Goal: Task Accomplishment & Management: Complete application form

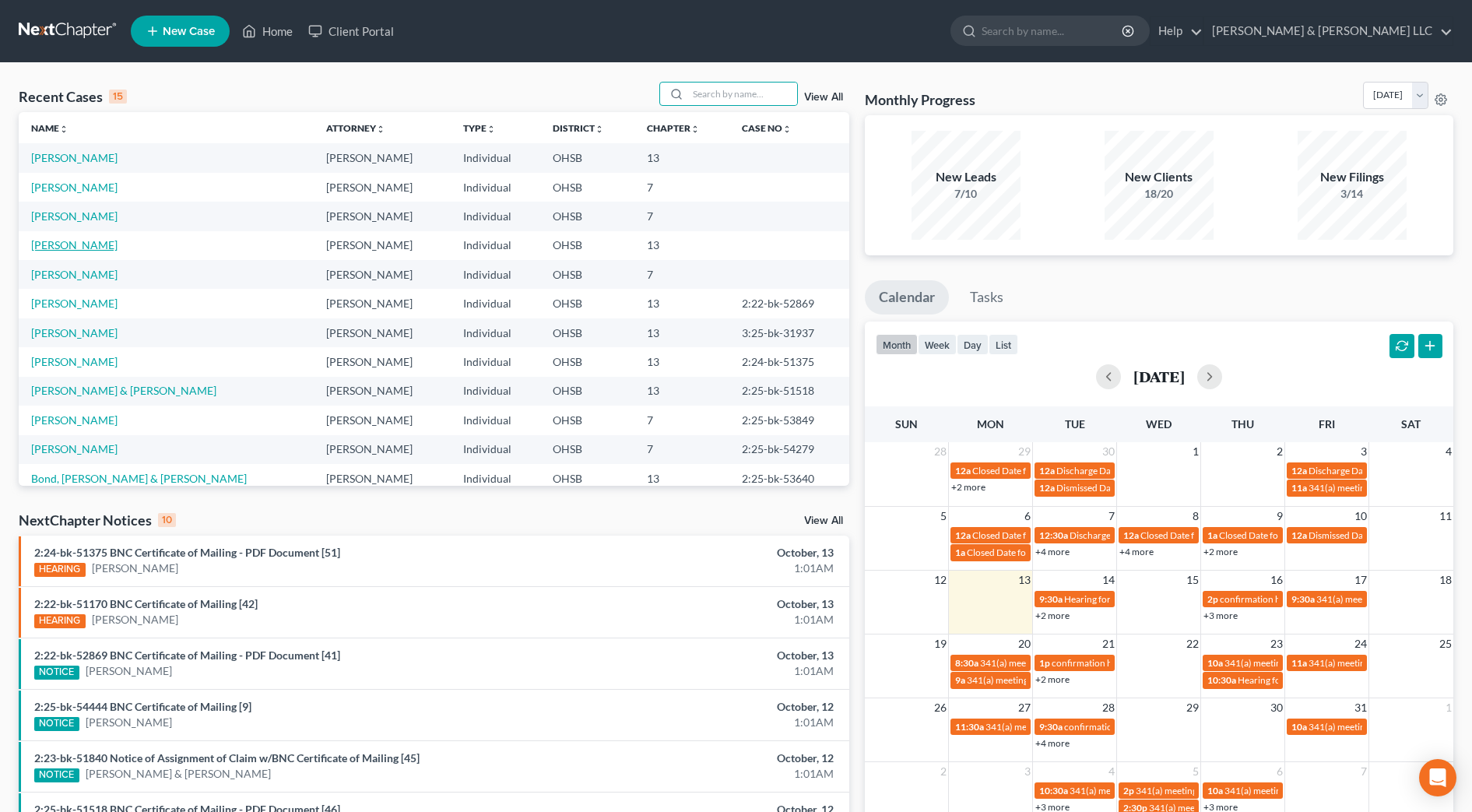
click at [85, 239] on link "[PERSON_NAME]" at bounding box center [74, 244] width 86 height 14
select select "1"
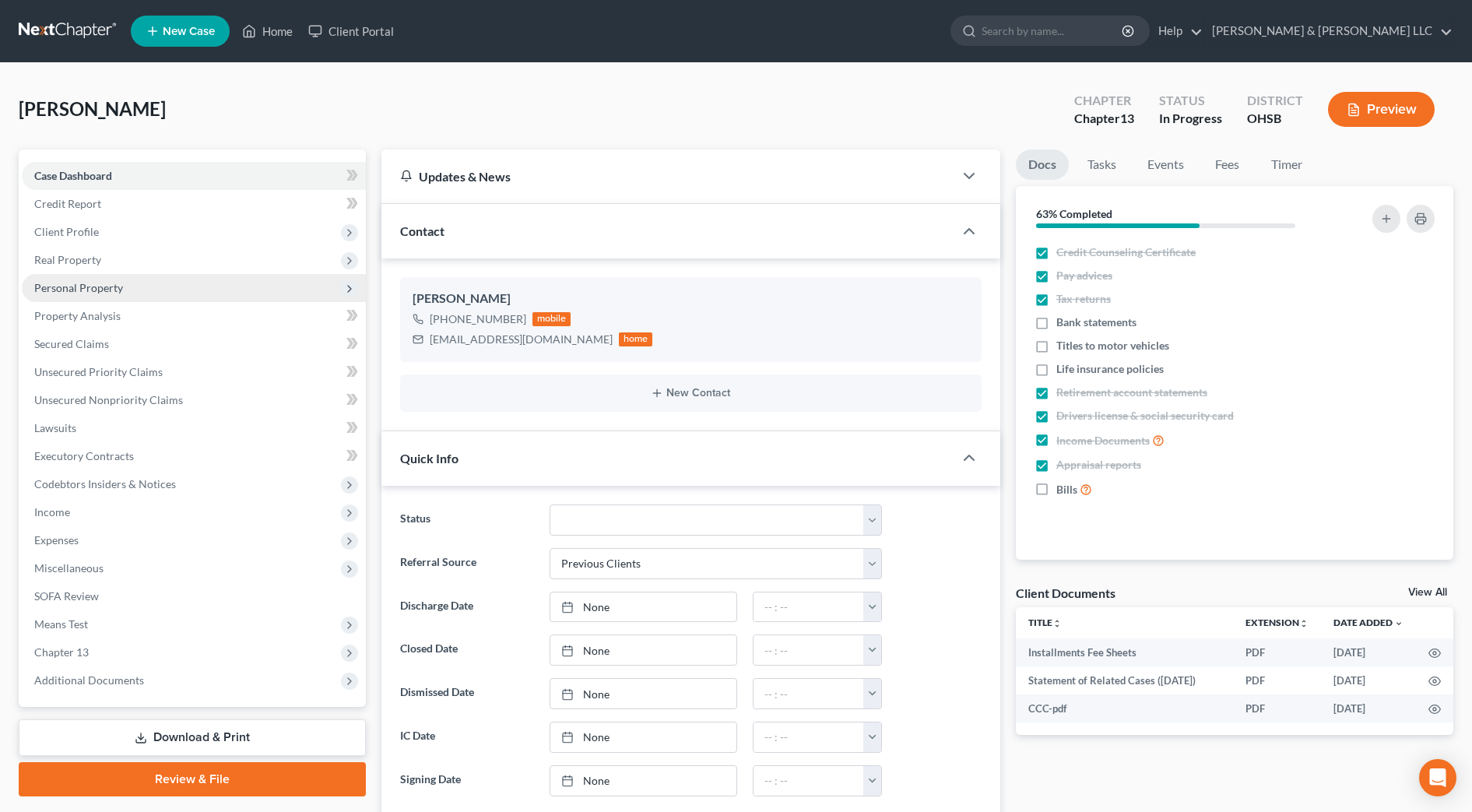
click at [95, 290] on span "Personal Property" at bounding box center [79, 288] width 89 height 14
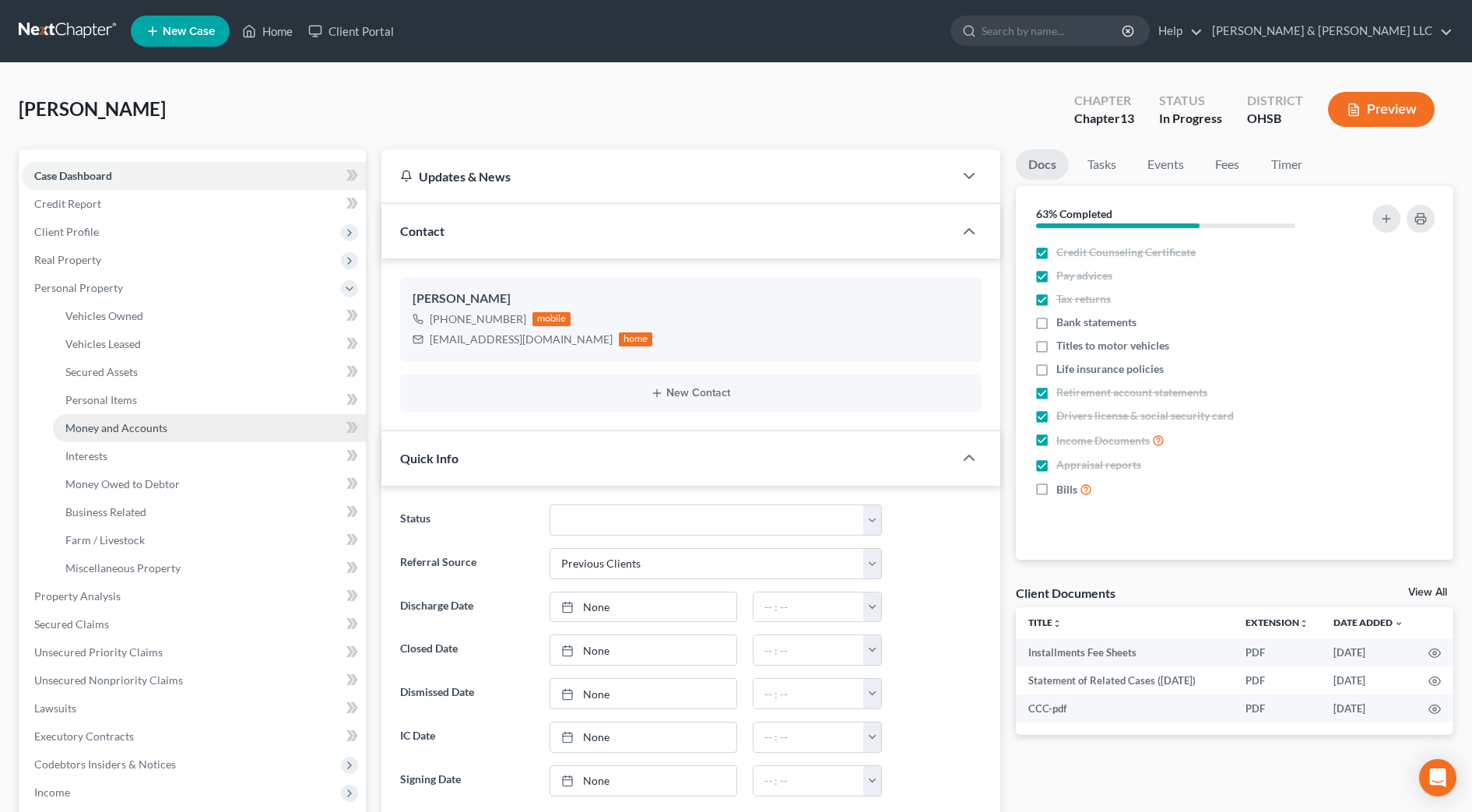
click at [103, 422] on span "Money and Accounts" at bounding box center [116, 427] width 102 height 14
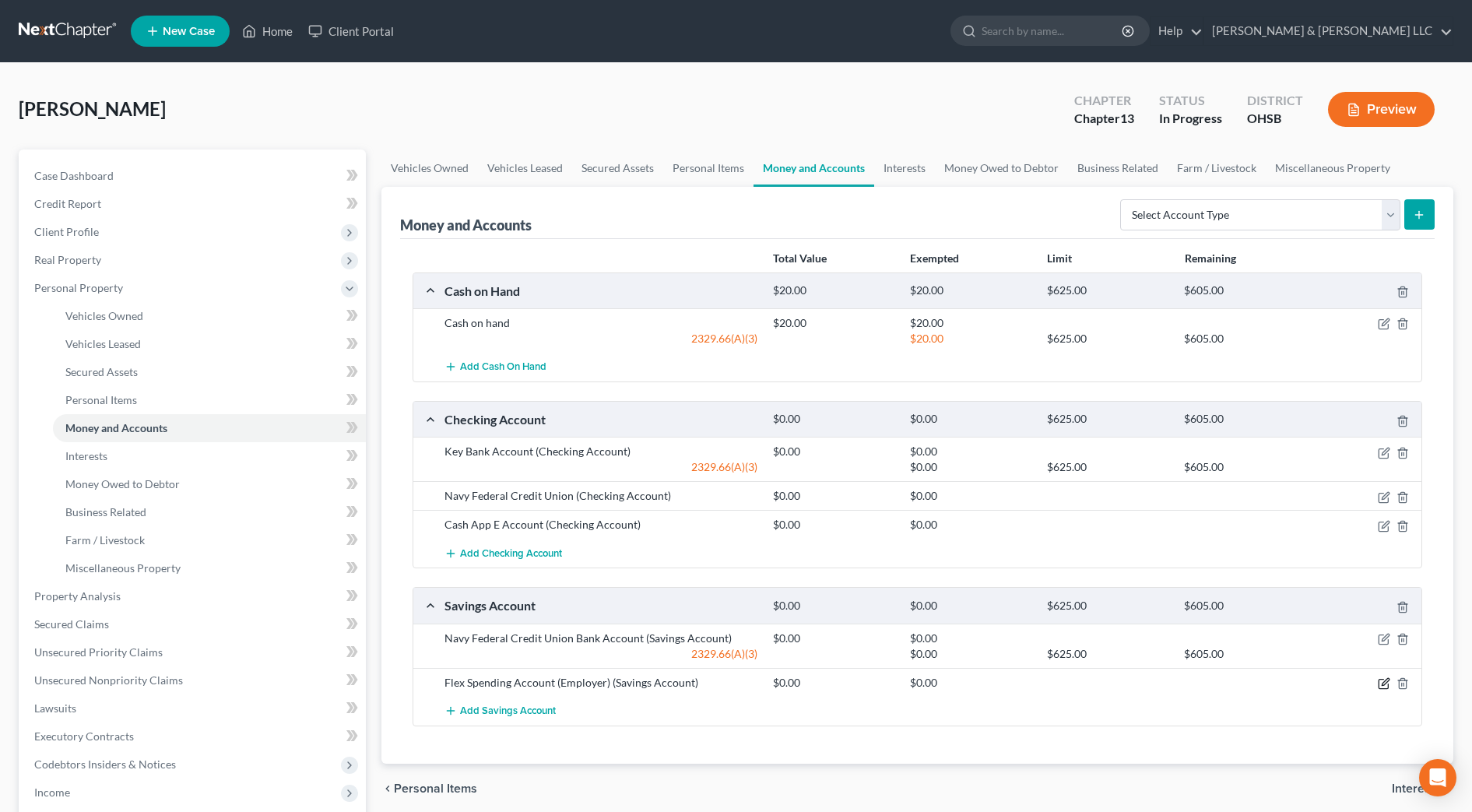
click at [1378, 681] on icon "button" at bounding box center [1384, 683] width 13 height 13
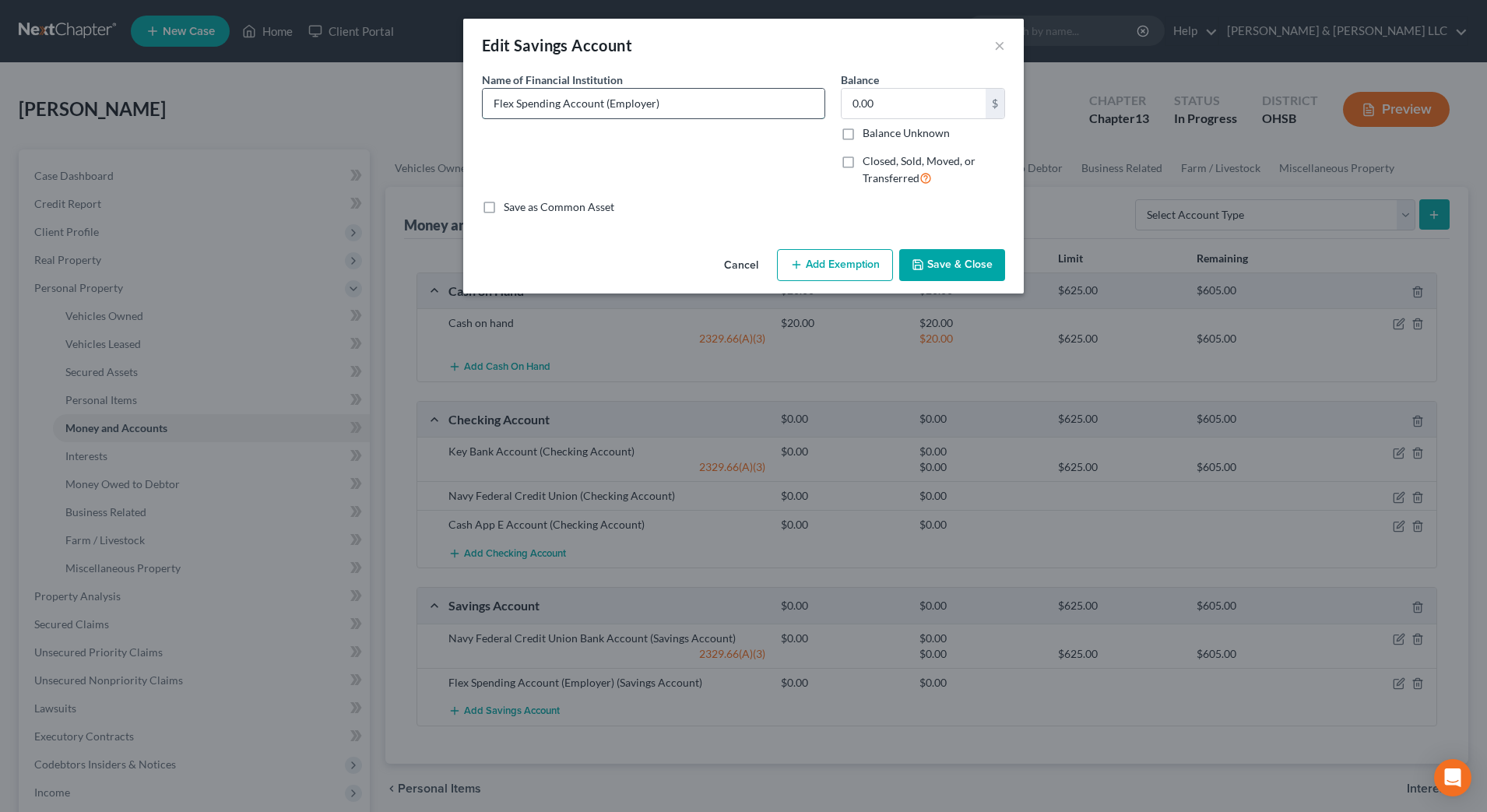
click at [654, 103] on input "Flex Spending Account (Employer)" at bounding box center [654, 103] width 342 height 30
type input "Flex Spending Account (Employer $262.57)"
click at [953, 266] on button "Save & Close" at bounding box center [952, 265] width 106 height 33
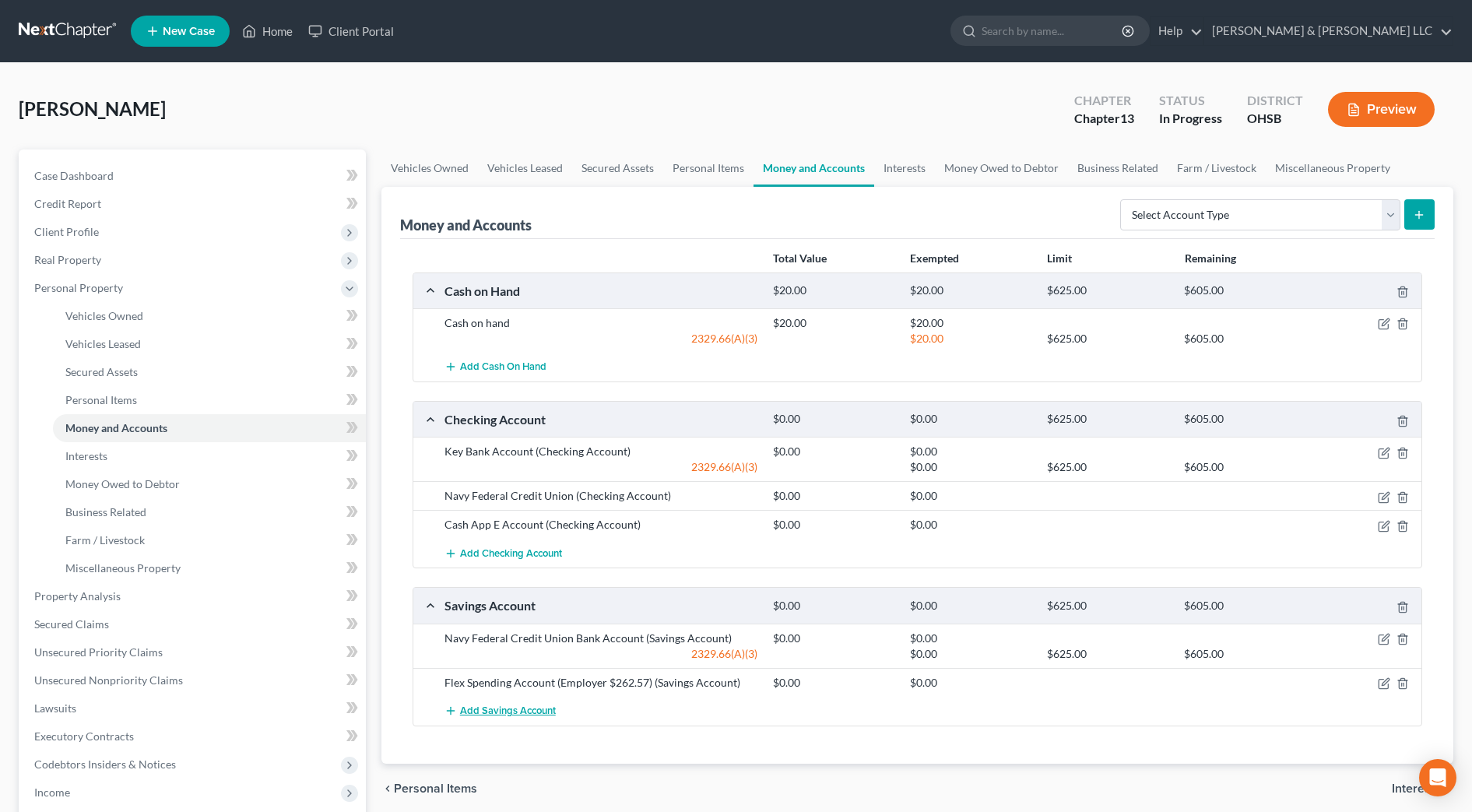
click at [521, 703] on button "Add Savings Account" at bounding box center [500, 711] width 112 height 29
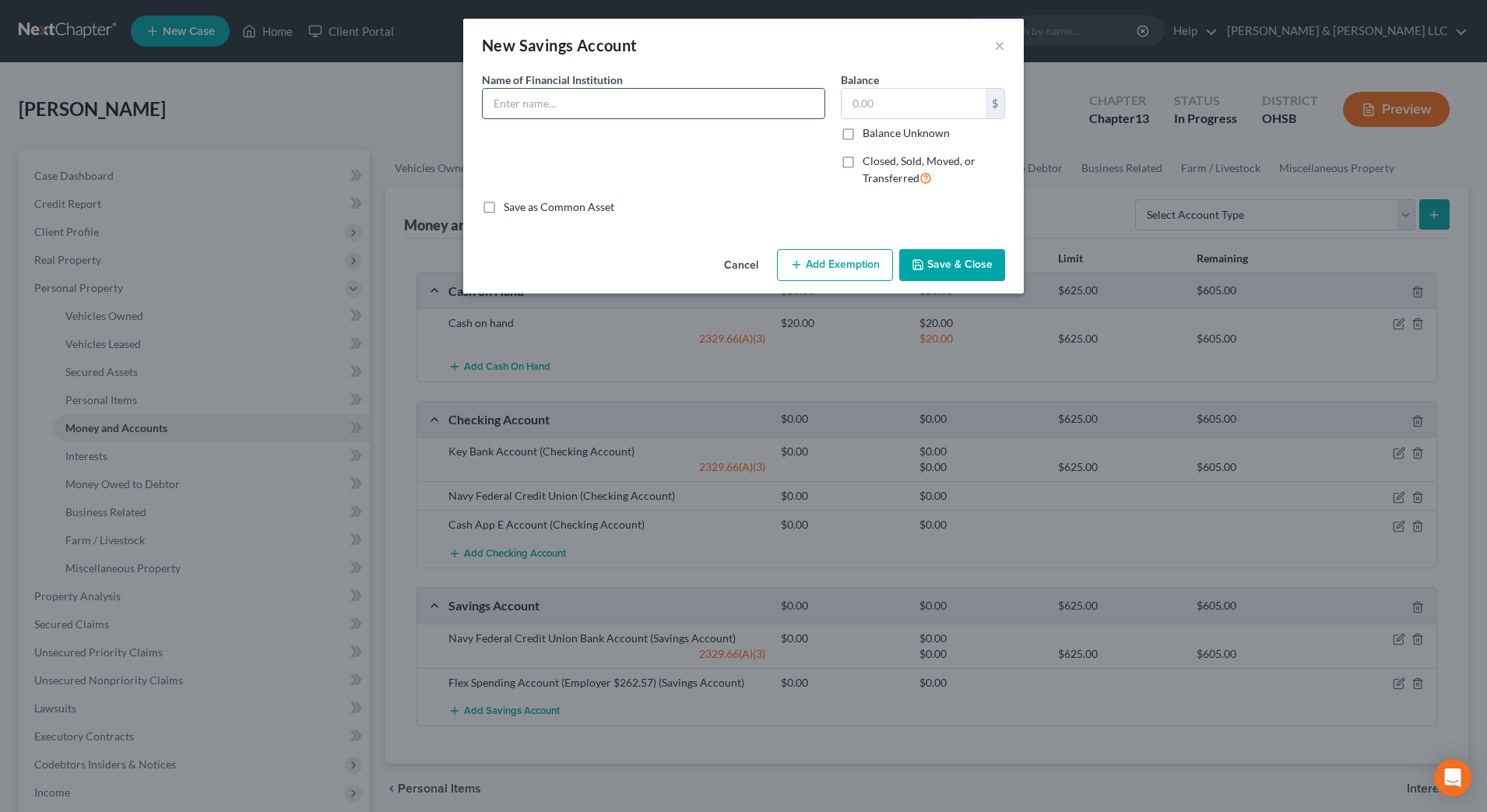
click at [556, 110] on input "text" at bounding box center [654, 103] width 342 height 30
type input "Key Bank"
click at [980, 266] on button "Save & Close" at bounding box center [952, 265] width 106 height 33
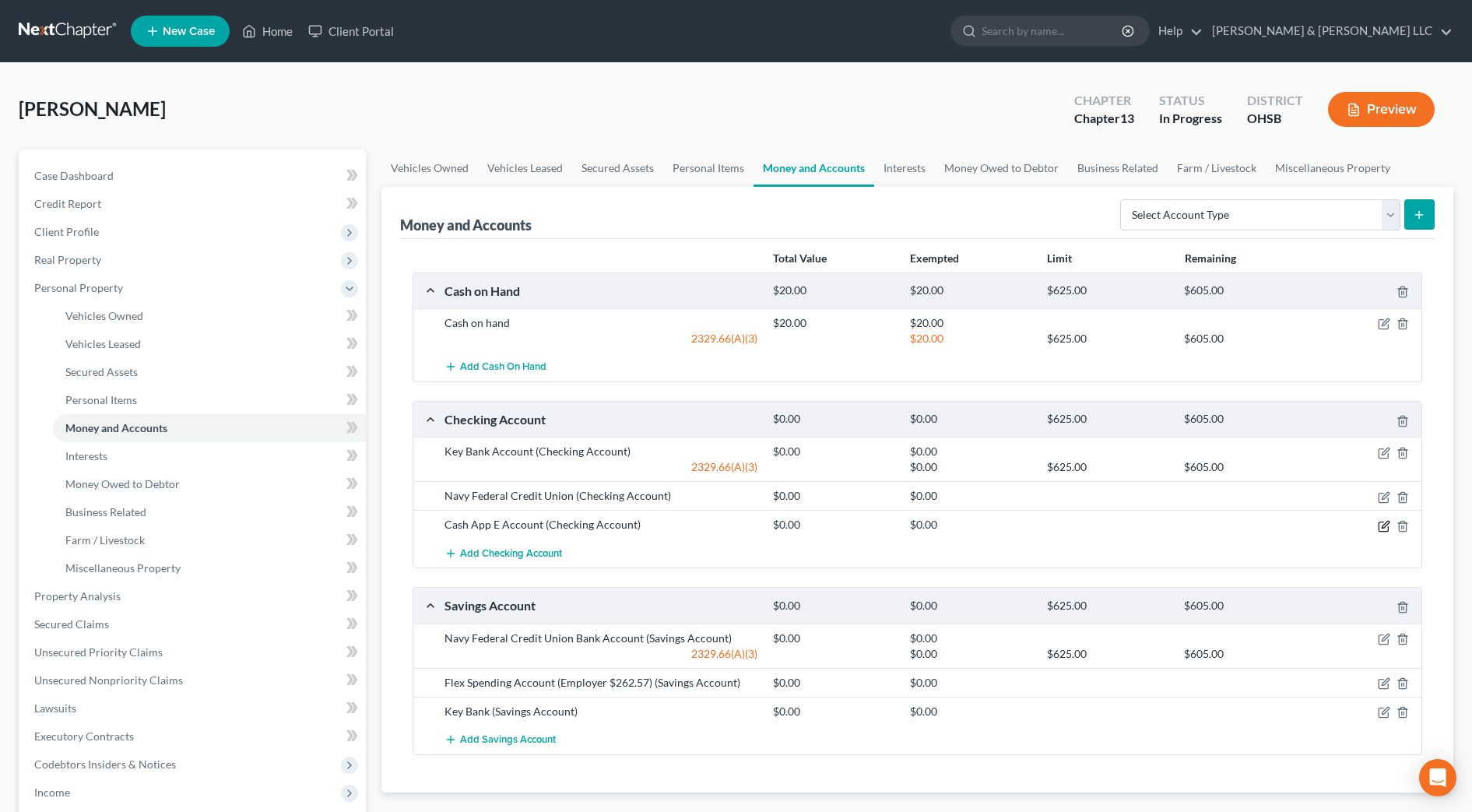
click at [1383, 527] on icon "button" at bounding box center [1386, 524] width 7 height 7
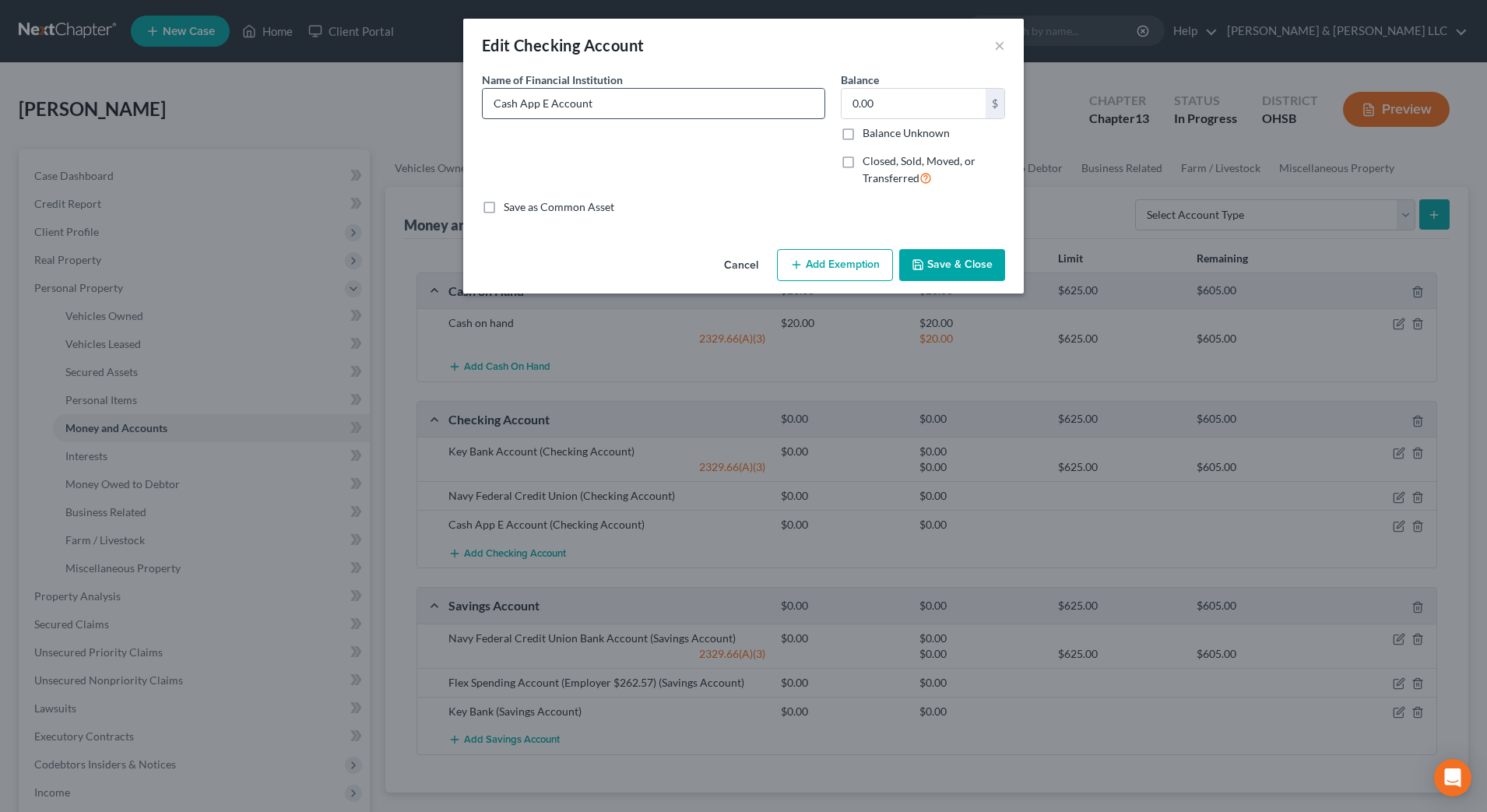
click at [537, 106] on input "Cash App E Account" at bounding box center [654, 103] width 342 height 30
type input "Cash App and Apple Cash E Account"
click at [959, 267] on button "Save & Close" at bounding box center [952, 265] width 106 height 33
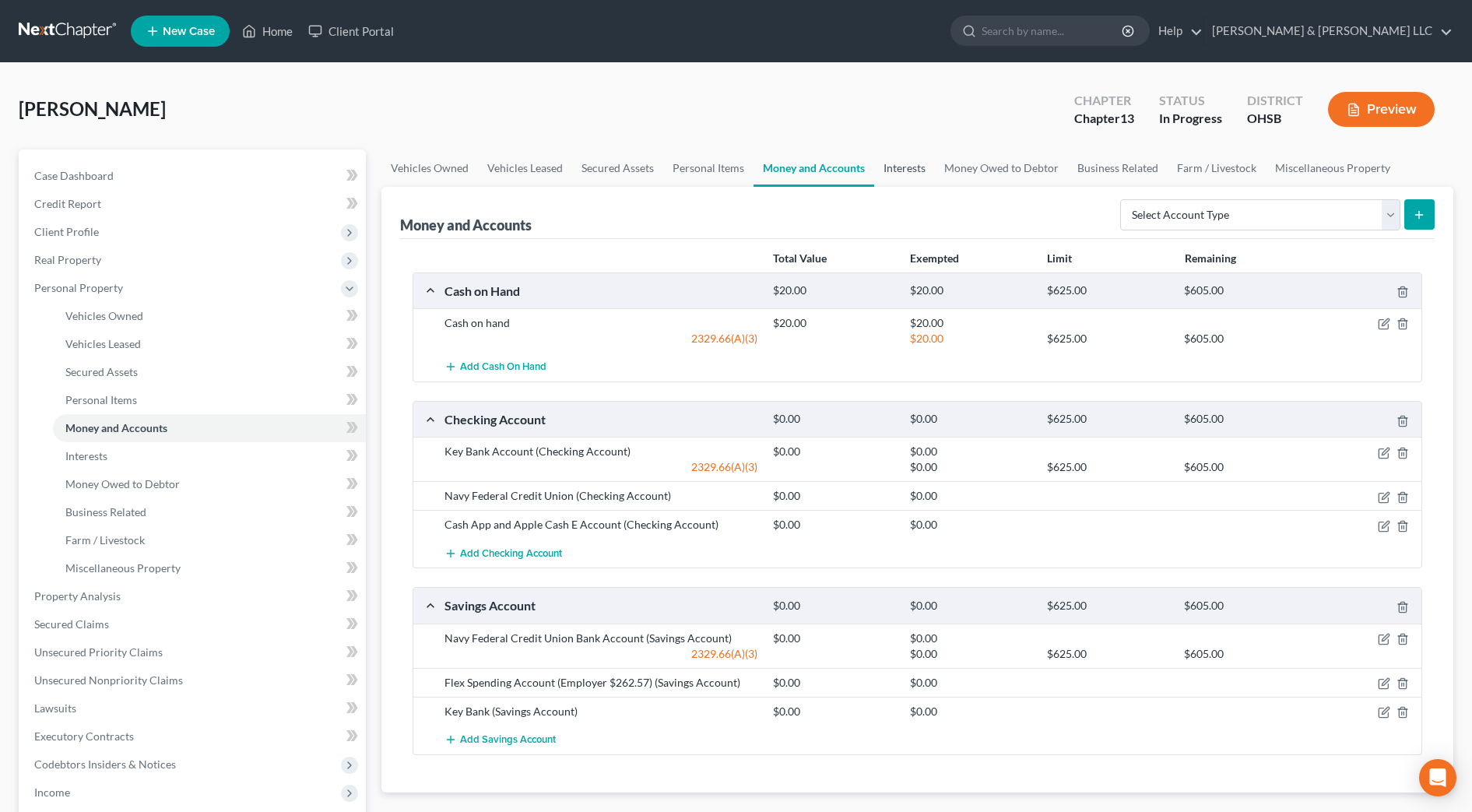
click at [930, 160] on link "Interests" at bounding box center [904, 168] width 61 height 37
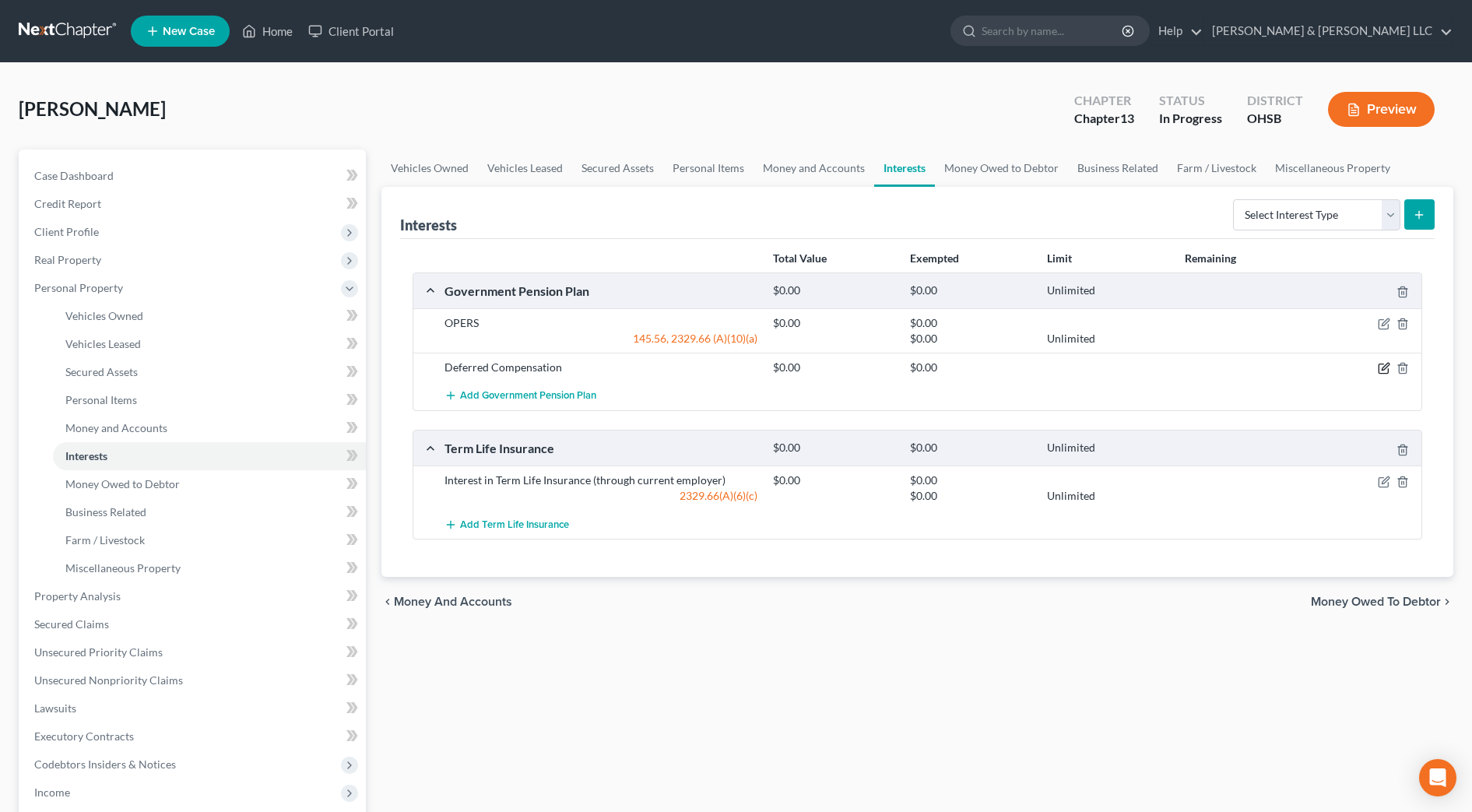
click at [1384, 371] on icon "button" at bounding box center [1384, 368] width 13 height 13
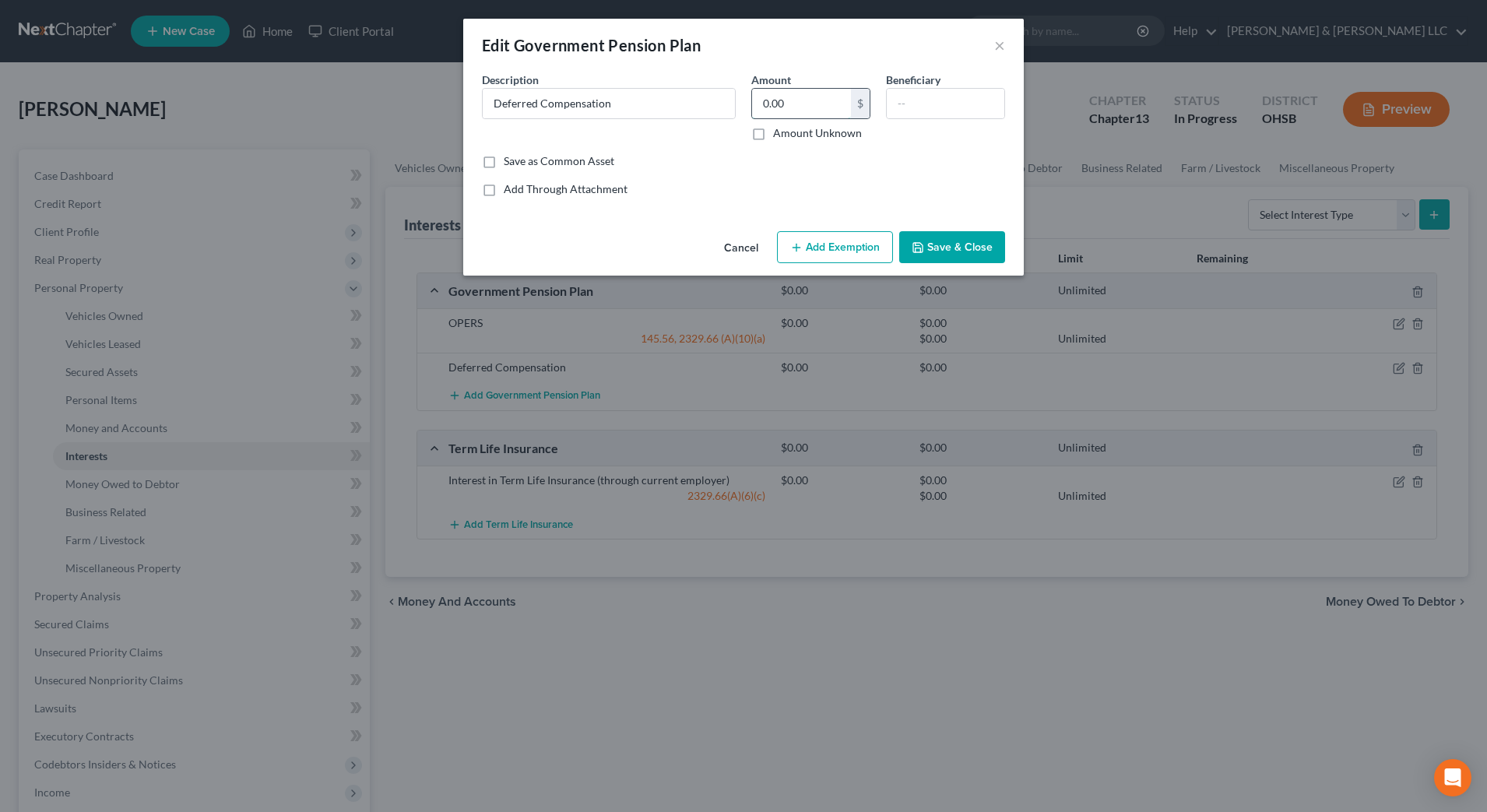
click at [801, 112] on input "0.00" at bounding box center [802, 103] width 99 height 30
click at [829, 107] on input "4,524.24" at bounding box center [802, 103] width 99 height 30
type input "4"
type input "4,425.24"
click at [856, 243] on button "Add Exemption" at bounding box center [835, 248] width 116 height 33
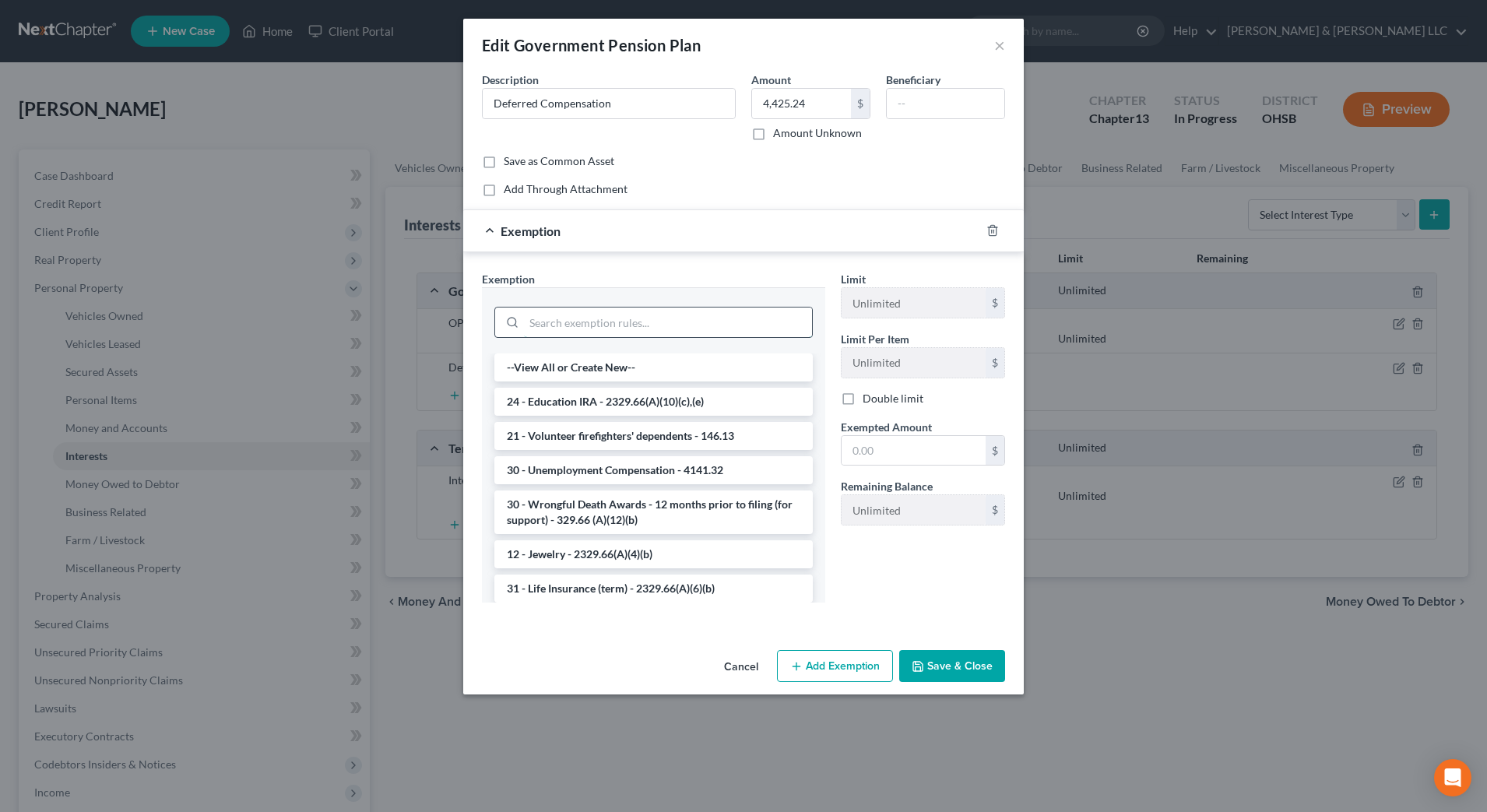
click at [641, 324] on input "search" at bounding box center [667, 322] width 288 height 30
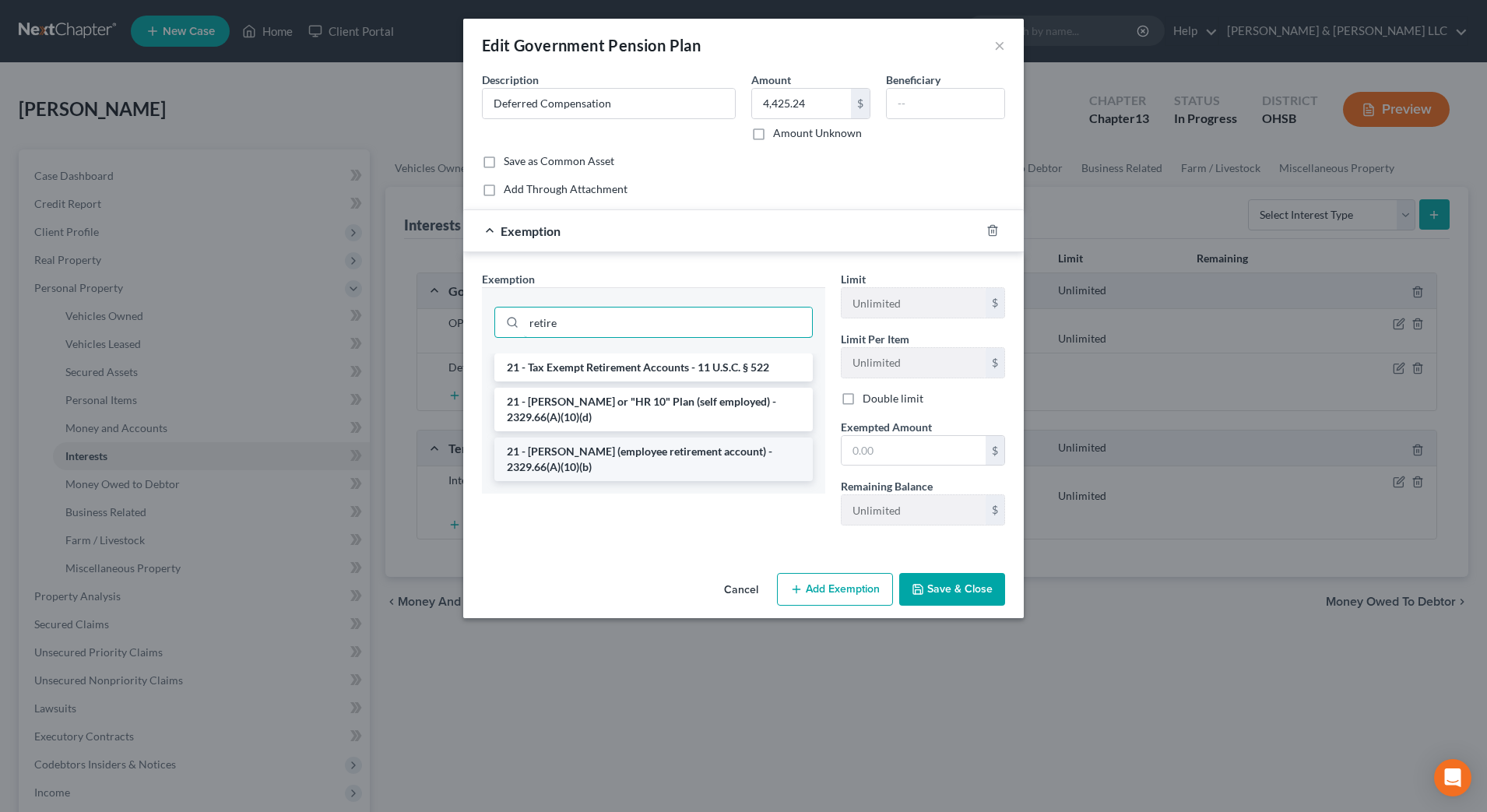
type input "retire"
click at [693, 449] on li "21 - [PERSON_NAME] (employee retirement account) - 2329.66(A)(10)(b)" at bounding box center [654, 459] width 319 height 44
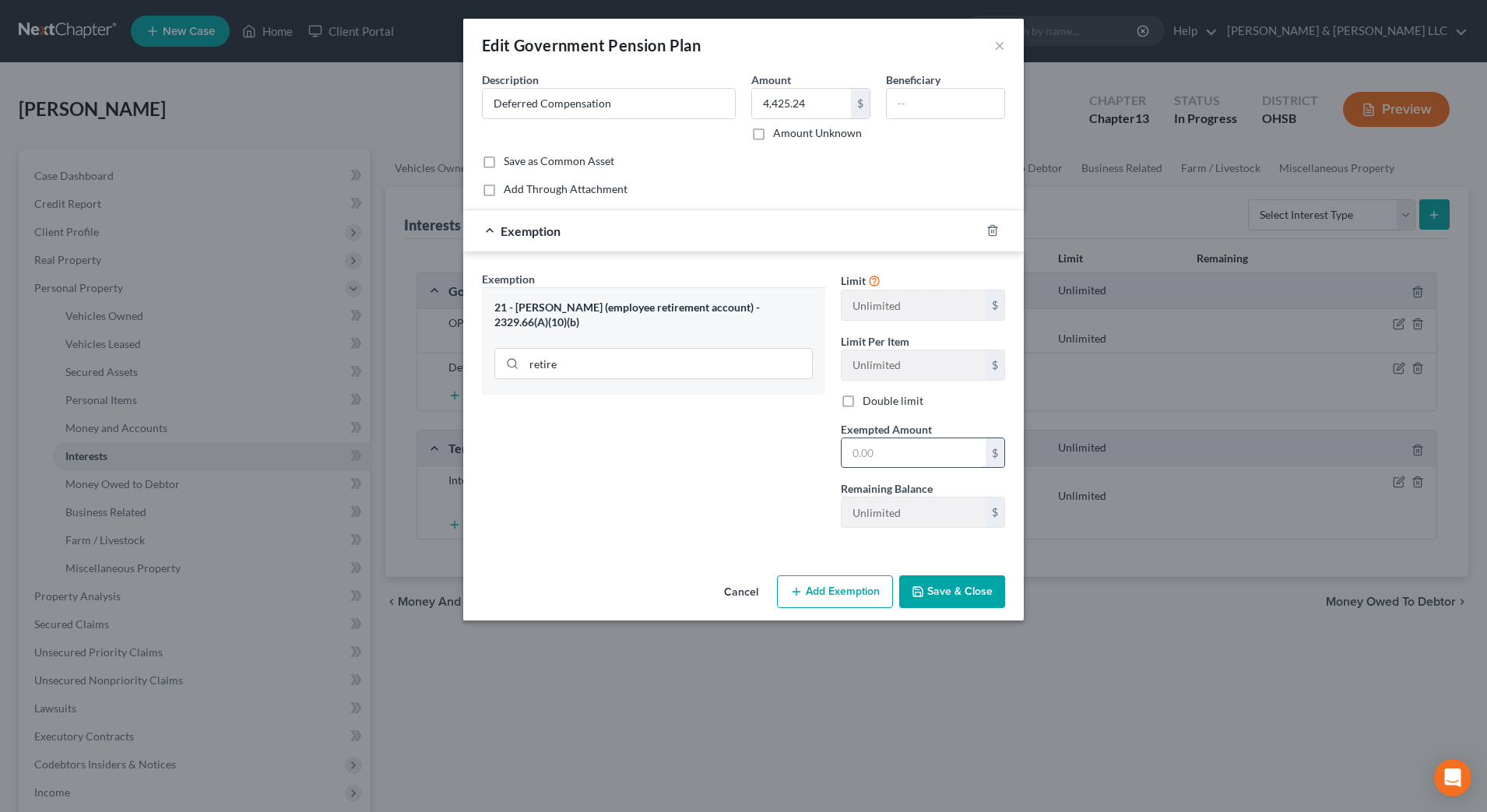
click at [911, 455] on input "text" at bounding box center [913, 453] width 144 height 30
type input "4,425.24"
click at [983, 592] on button "Save & Close" at bounding box center [952, 592] width 106 height 33
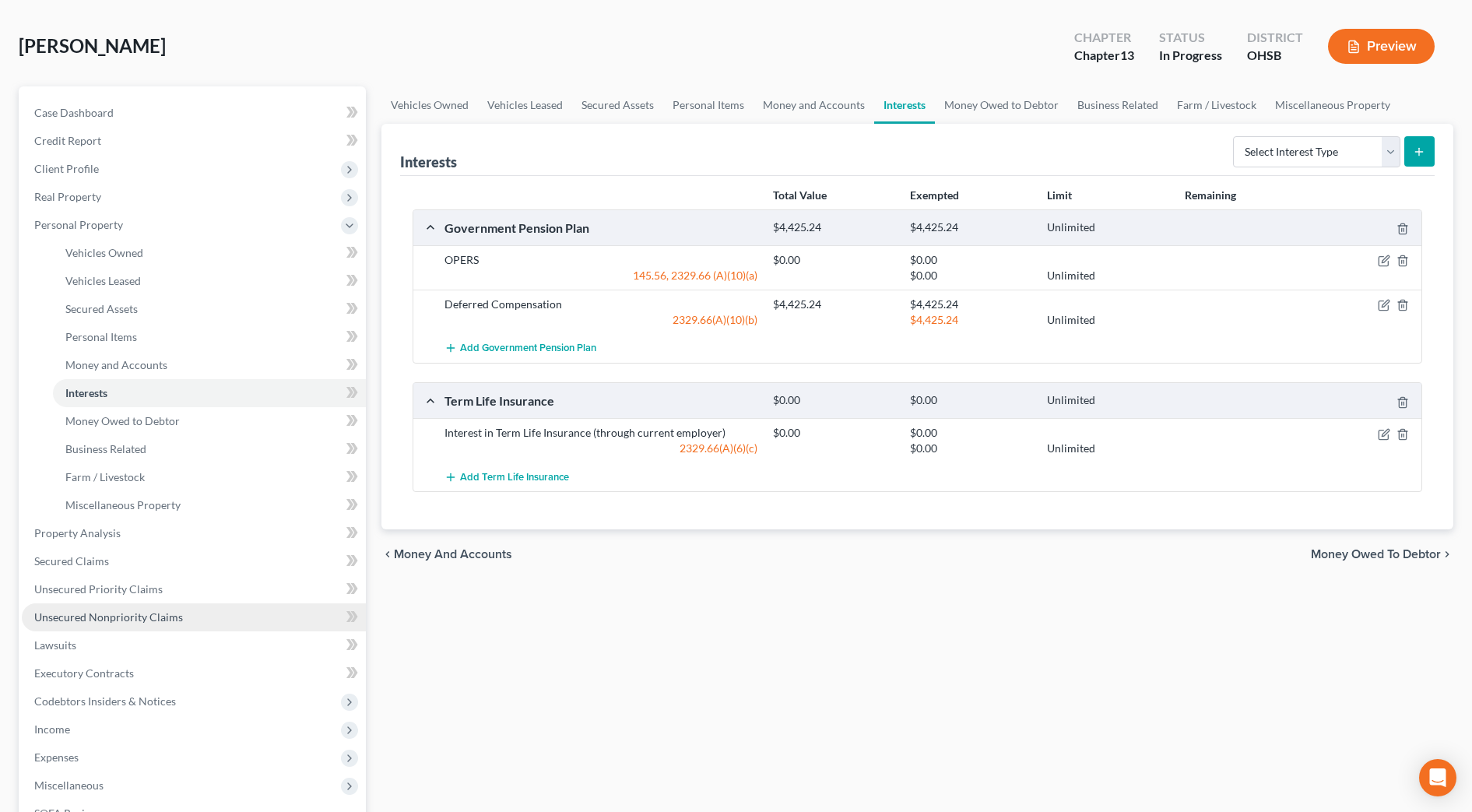
scroll to position [97, 0]
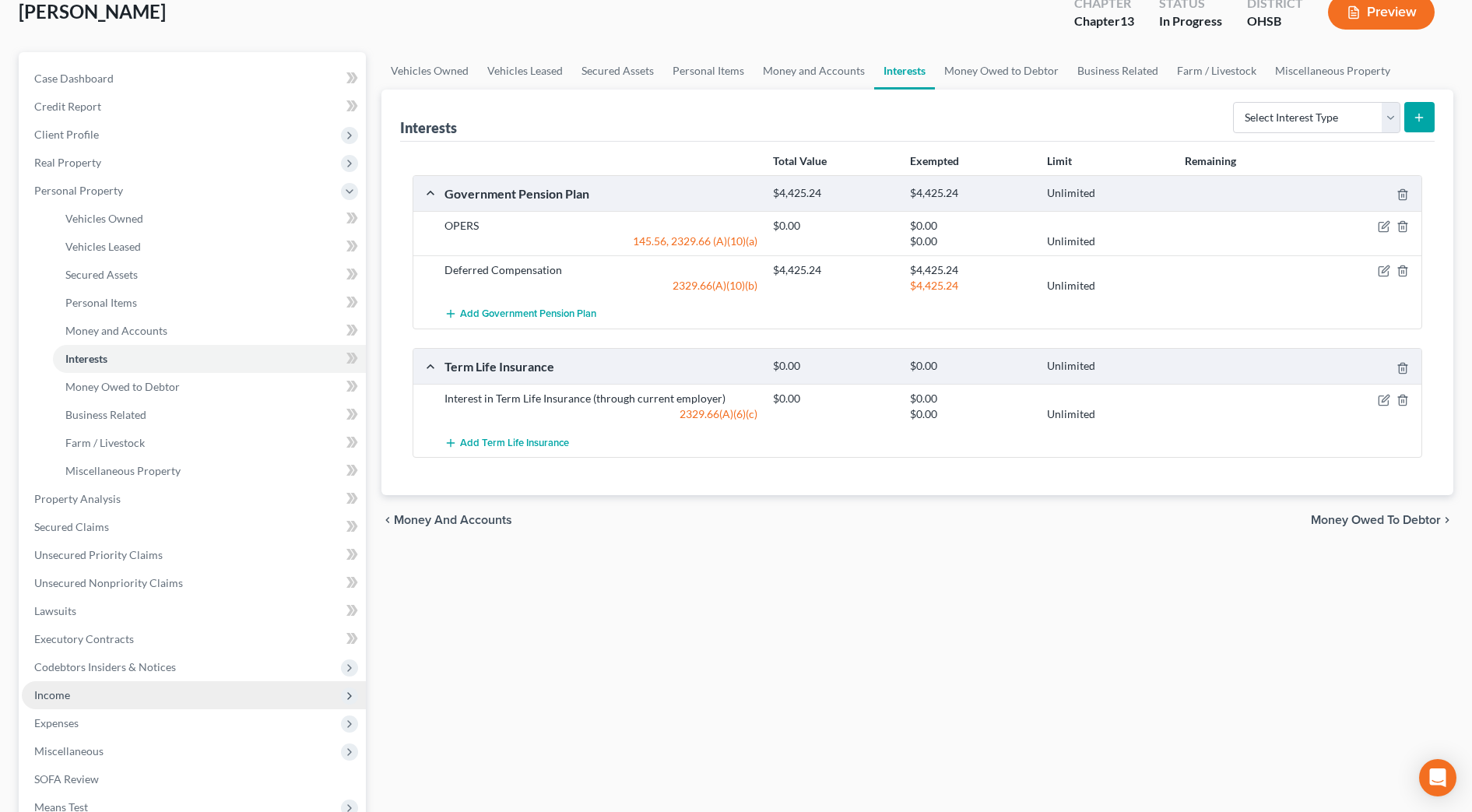
click at [111, 696] on span "Income" at bounding box center [193, 695] width 344 height 28
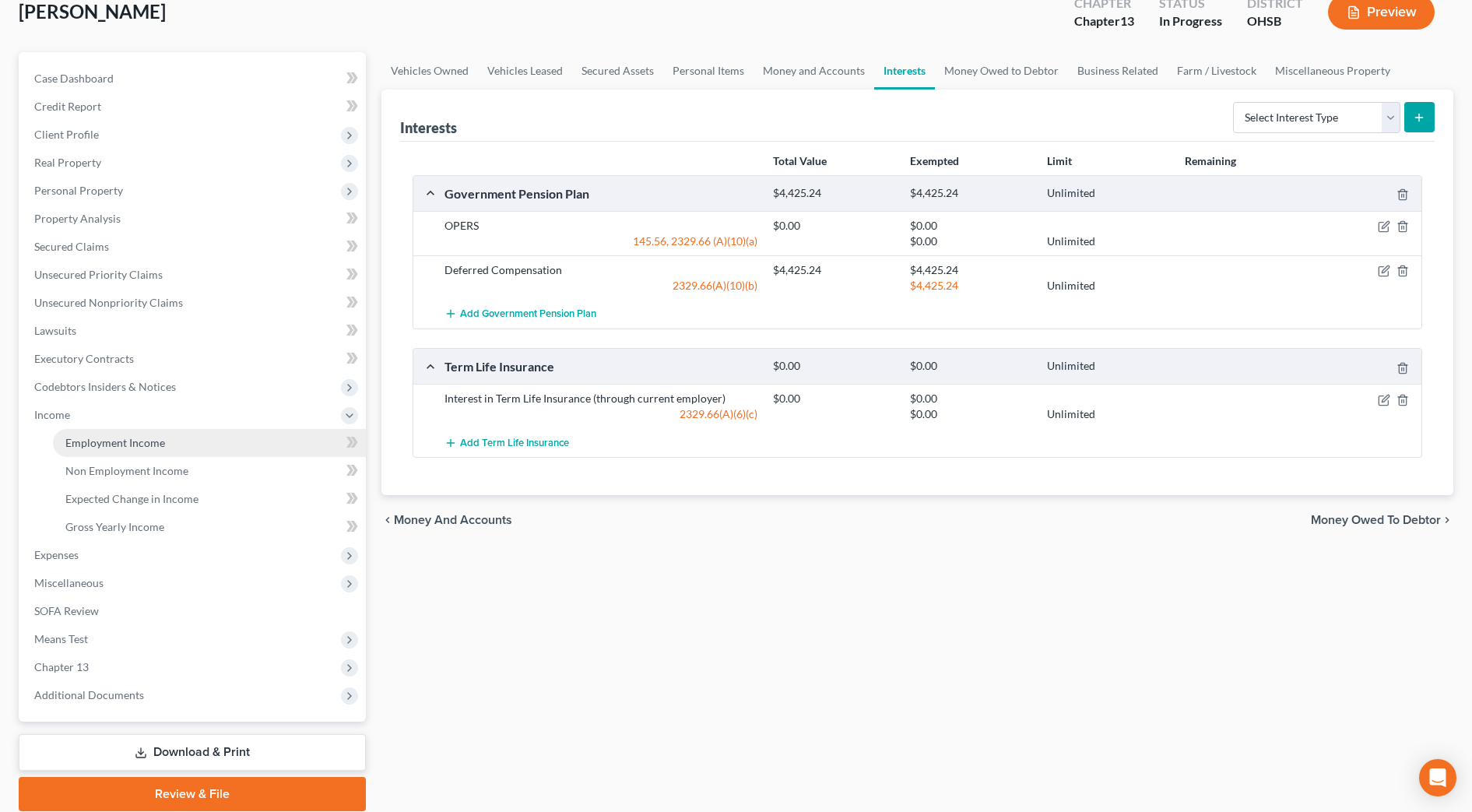
click at [167, 440] on link "Employment Income" at bounding box center [209, 443] width 313 height 28
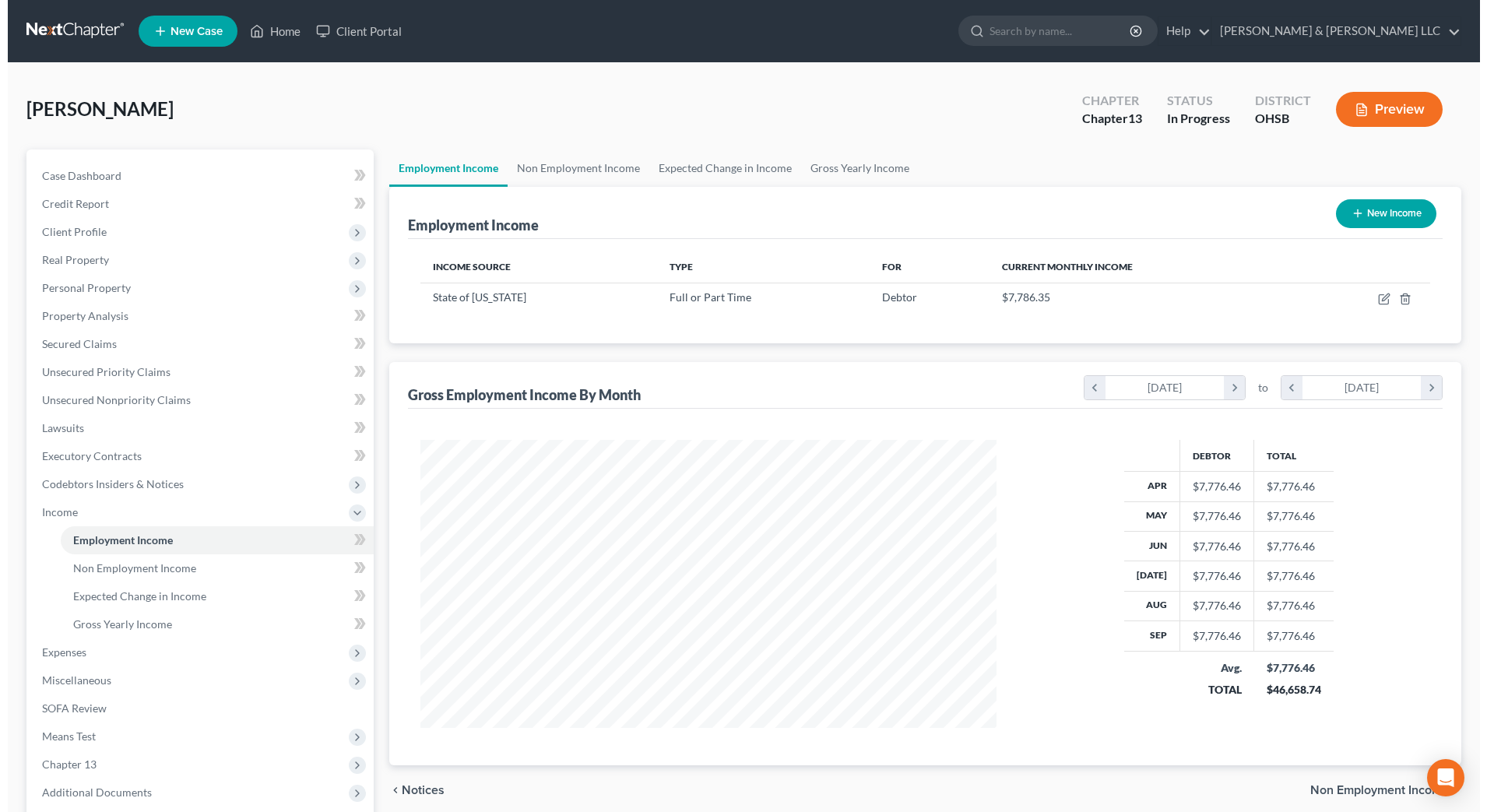
scroll to position [288, 607]
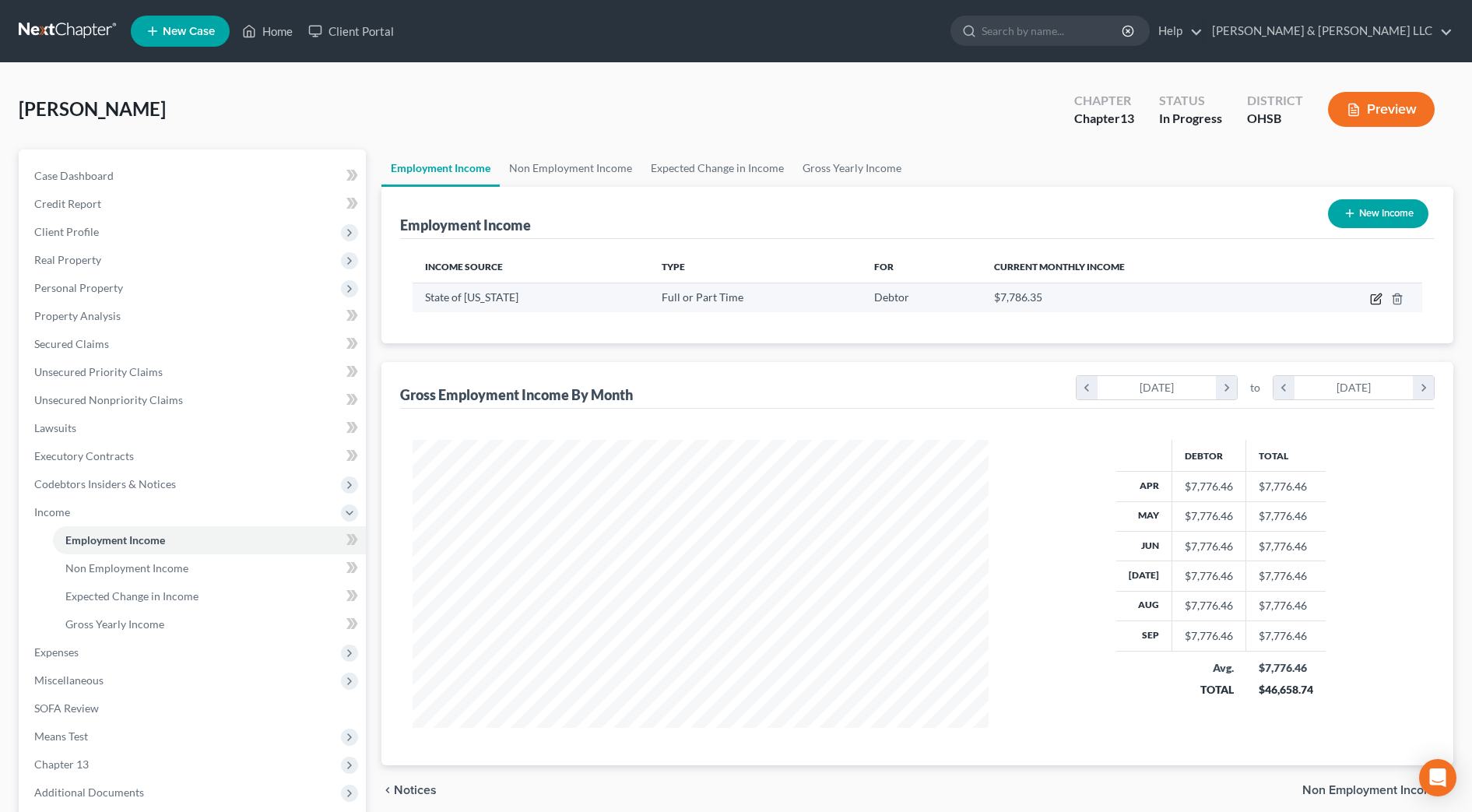
click at [1373, 293] on icon "button" at bounding box center [1377, 299] width 13 height 13
select select "0"
select select "36"
select select "2"
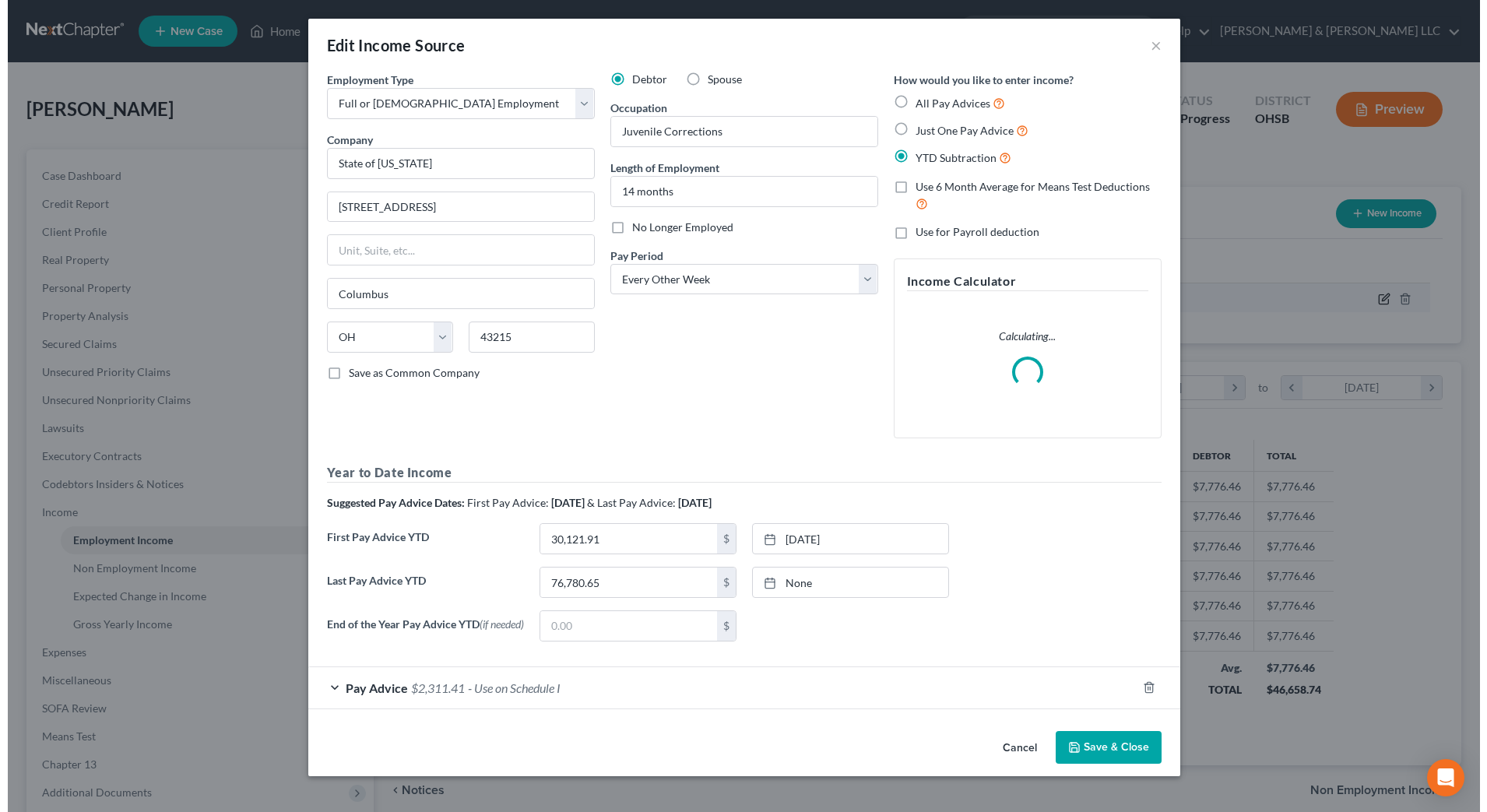
scroll to position [291, 615]
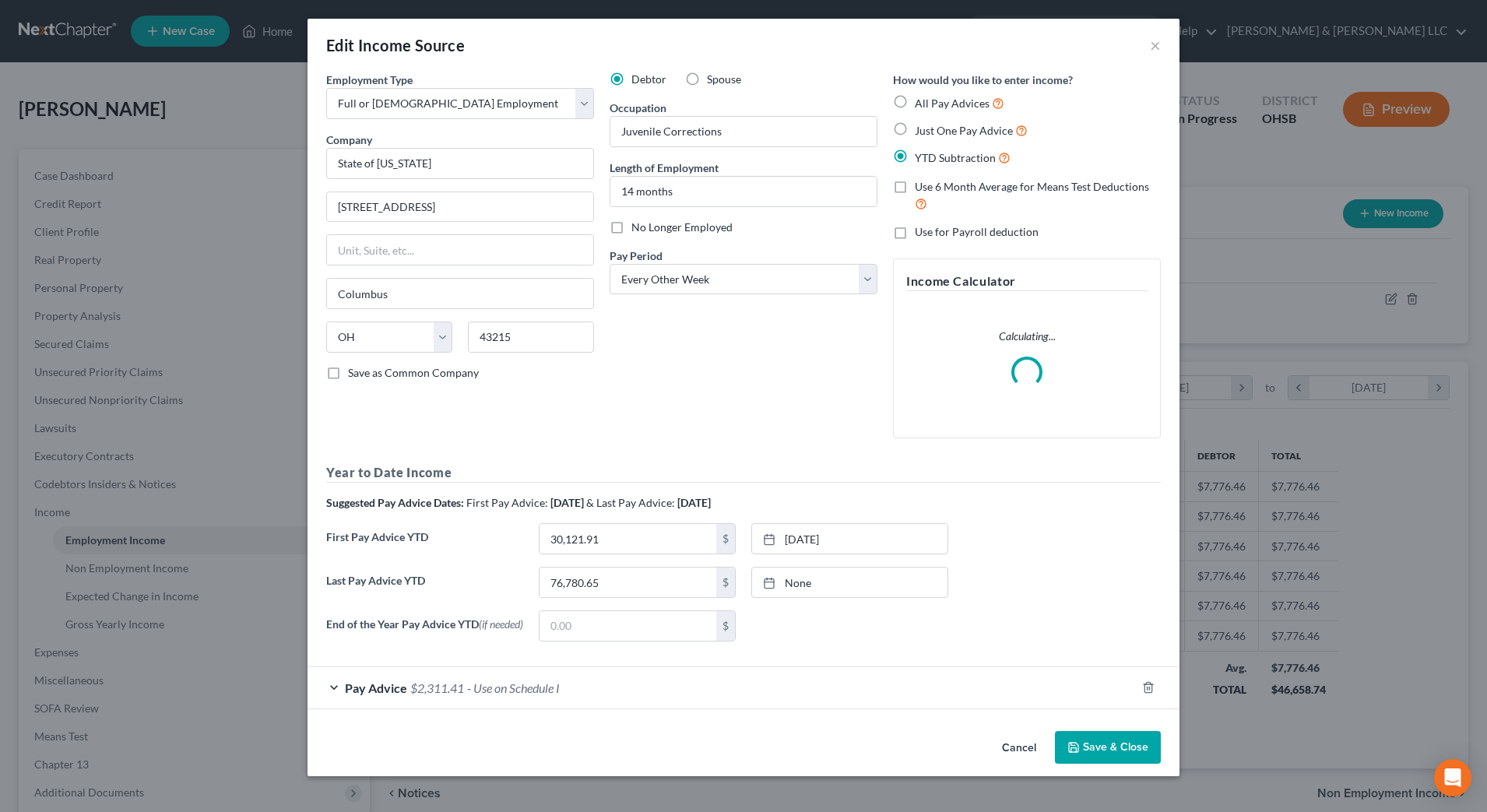
click at [527, 708] on div "Pay Advice $2,311.41 - Use on Schedule I" at bounding box center [722, 687] width 829 height 41
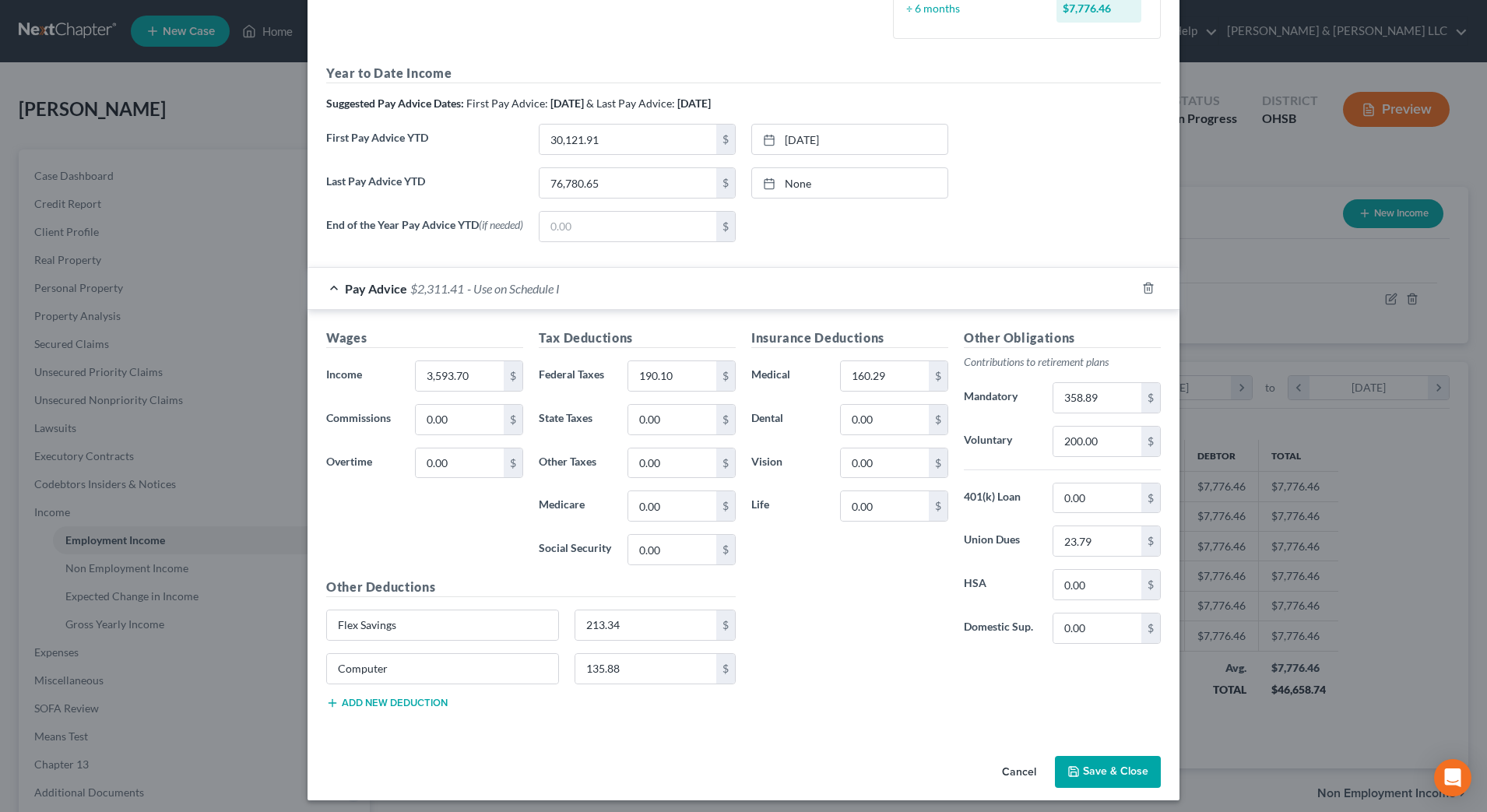
scroll to position [496, 0]
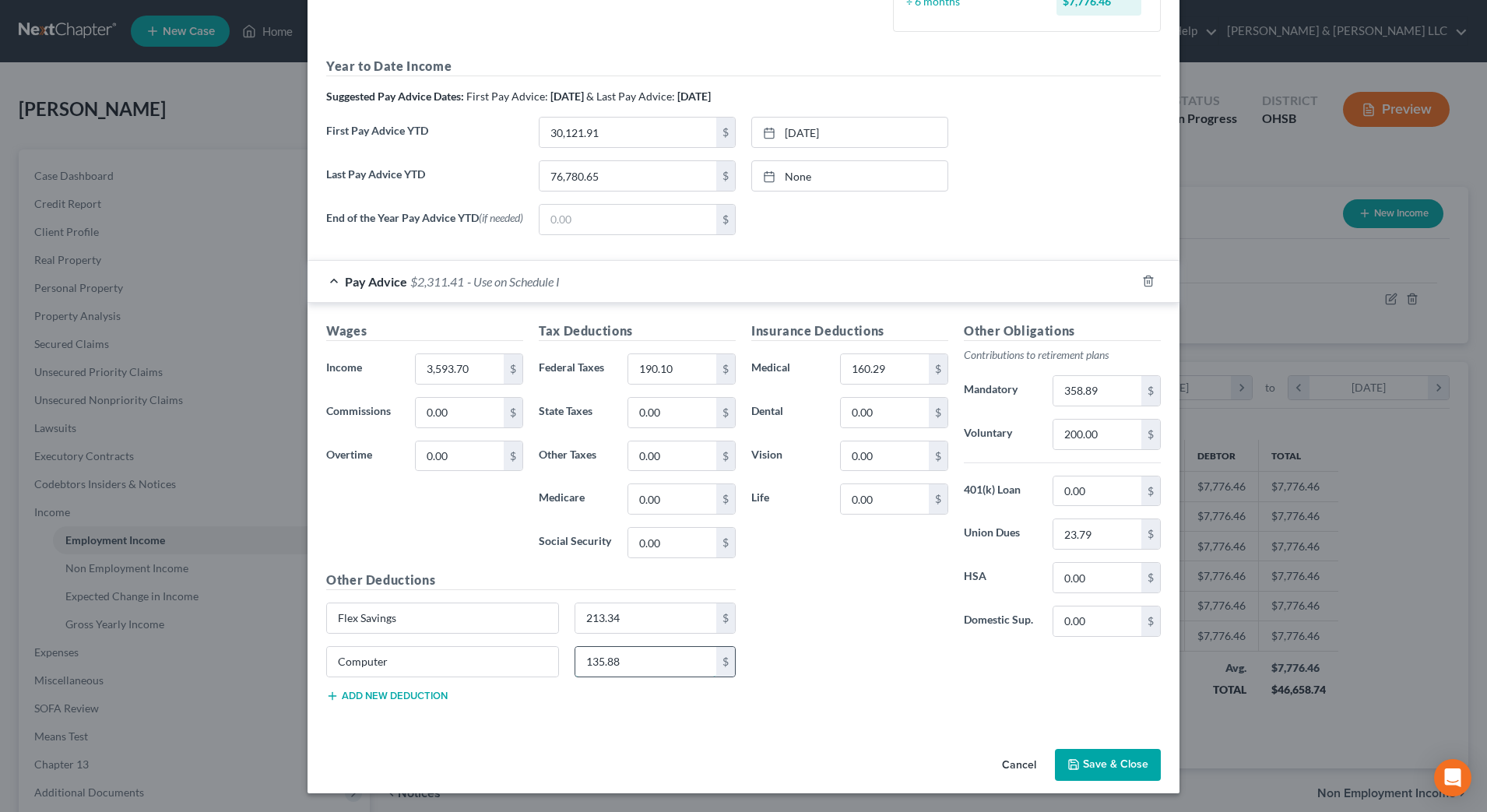
click at [671, 669] on input "135.88" at bounding box center [646, 661] width 142 height 30
click at [487, 666] on input "Computer" at bounding box center [442, 661] width 231 height 30
type input "C"
click at [807, 651] on div "Insurance Deductions Medical 160.29 $ Dental 0.00 $ Vision 0.00 $ Life 0.00 $ O…" at bounding box center [956, 517] width 425 height 392
click at [1072, 761] on icon "button" at bounding box center [1074, 764] width 13 height 13
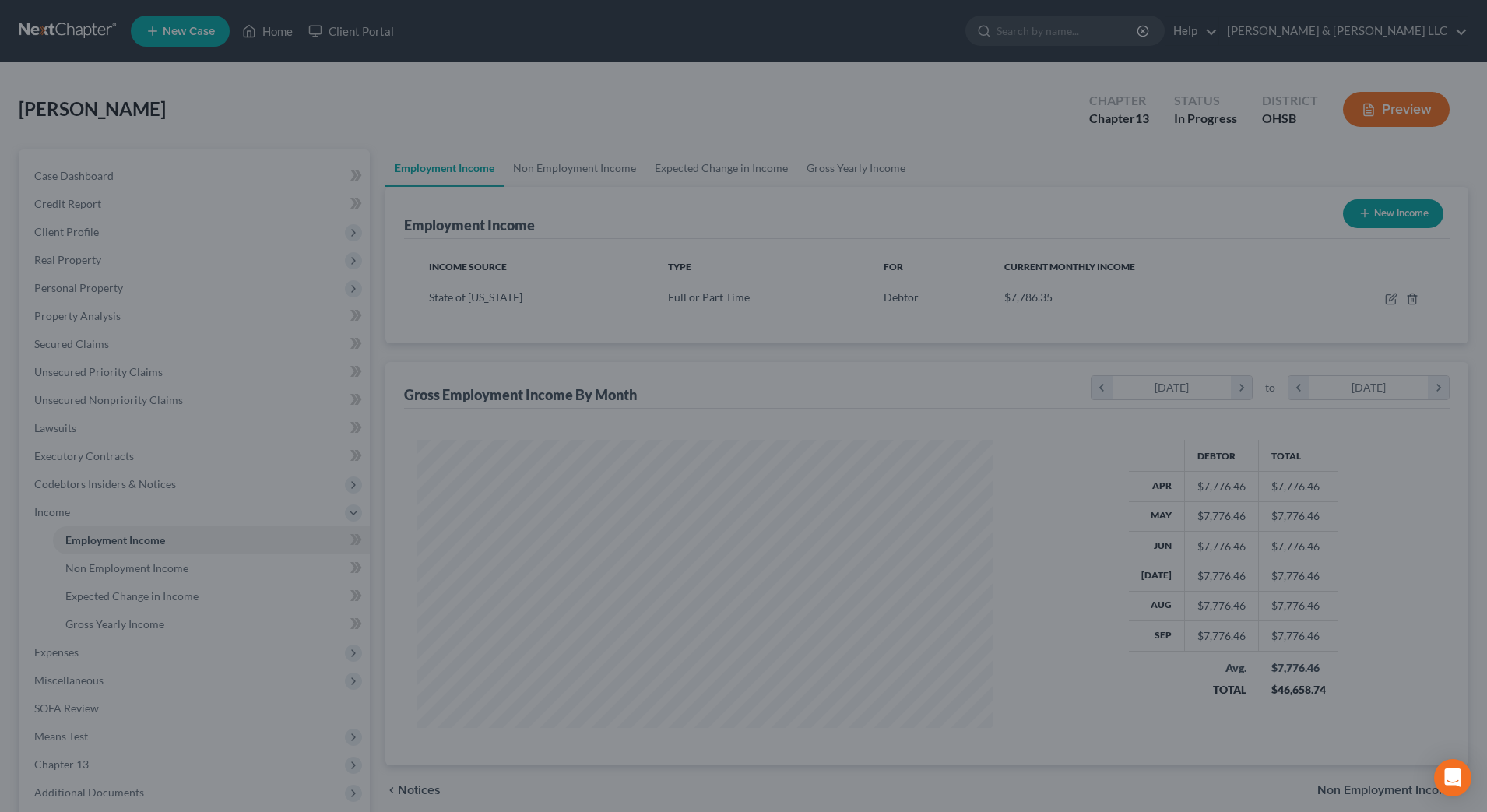
scroll to position [777960, 778114]
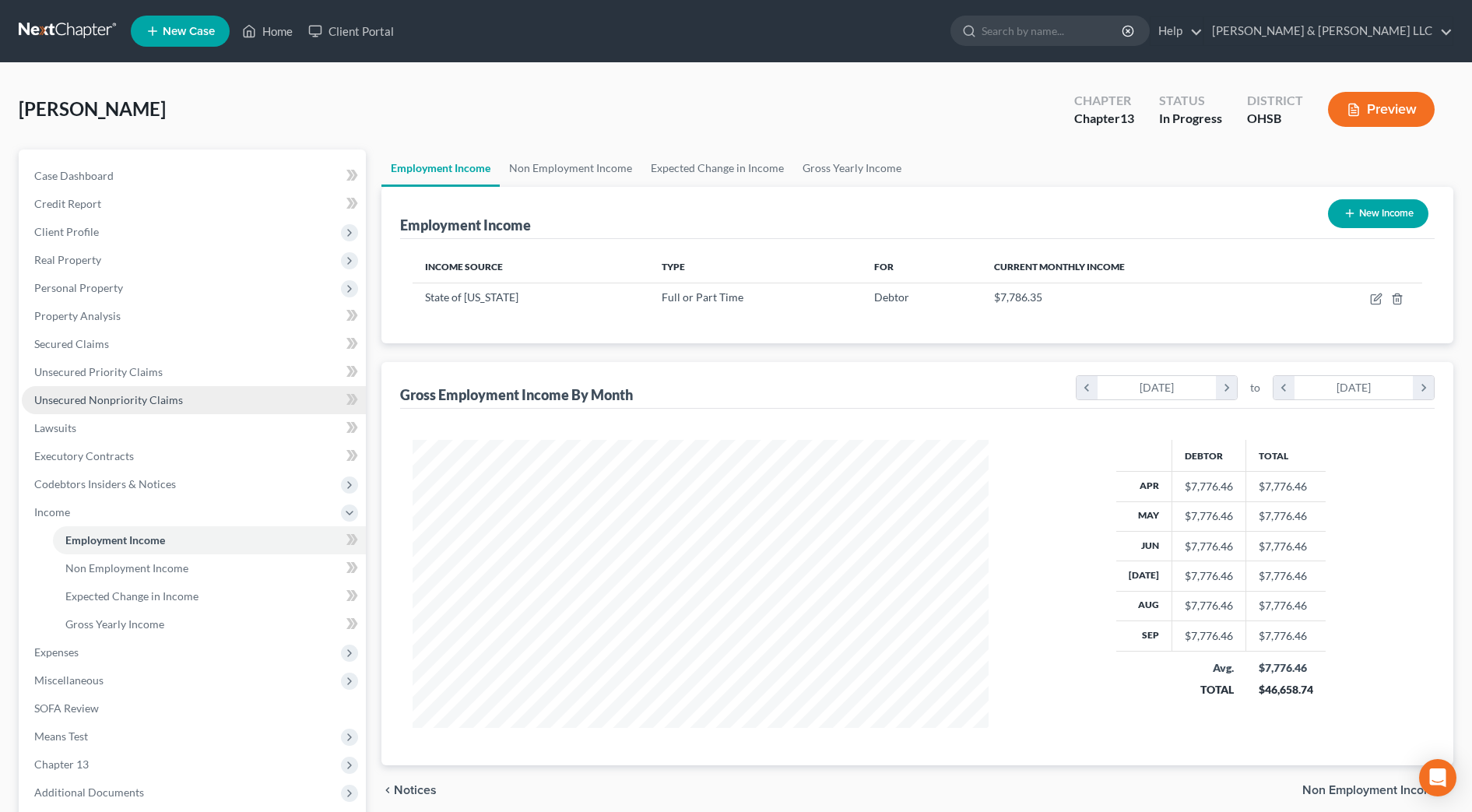
click at [196, 397] on link "Unsecured Nonpriority Claims" at bounding box center [193, 399] width 344 height 28
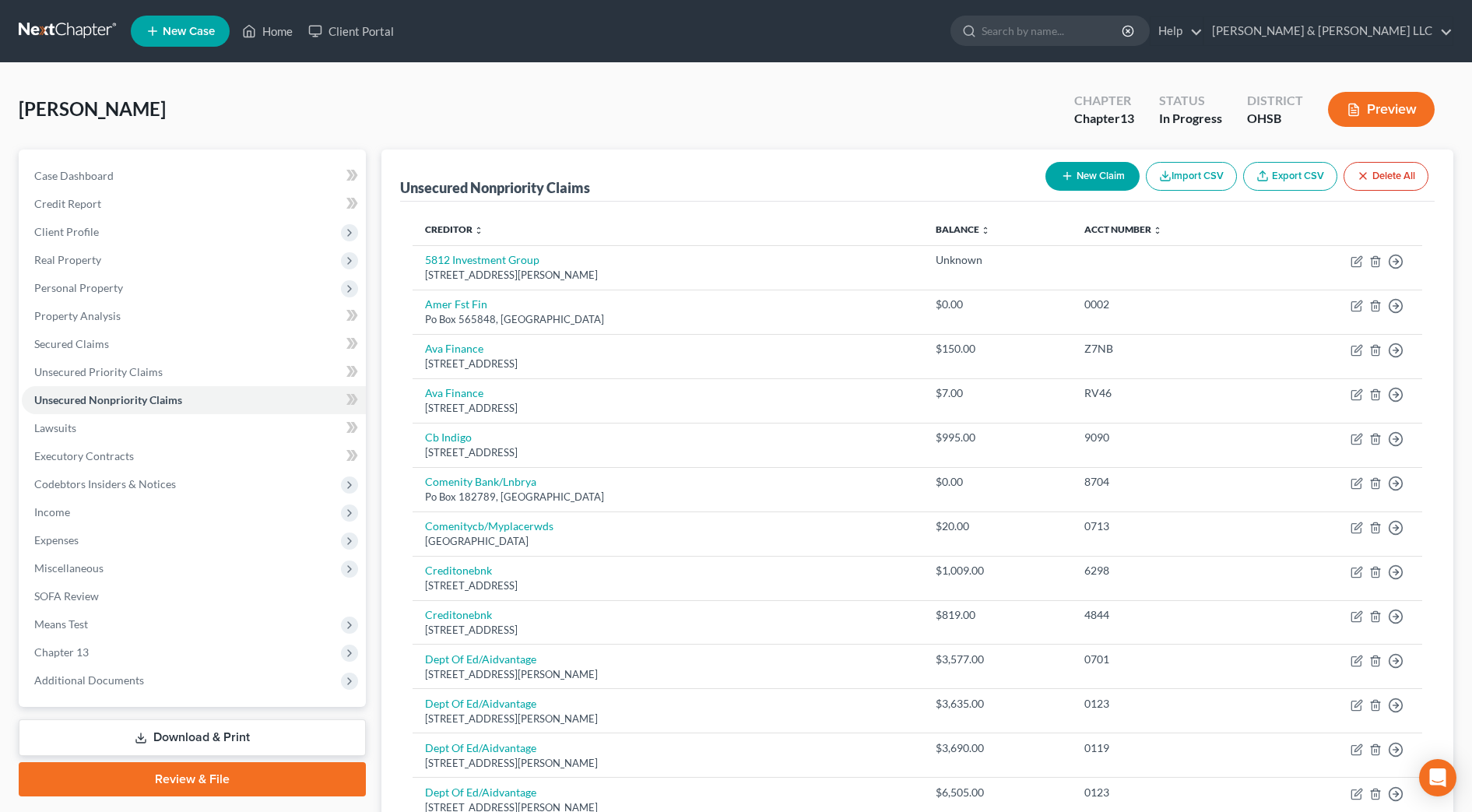
click at [1090, 181] on button "New Claim" at bounding box center [1093, 176] width 94 height 29
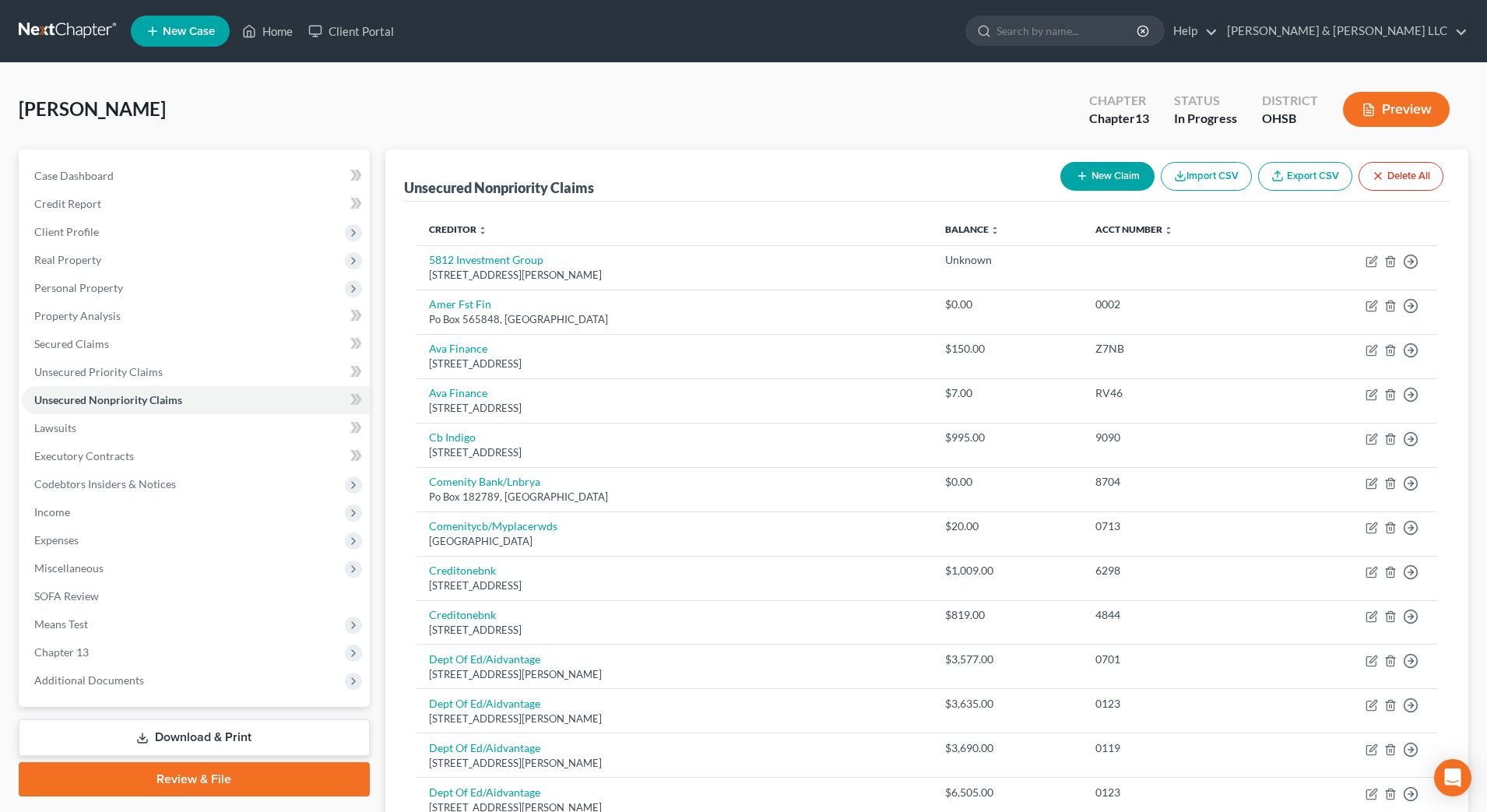
select select "0"
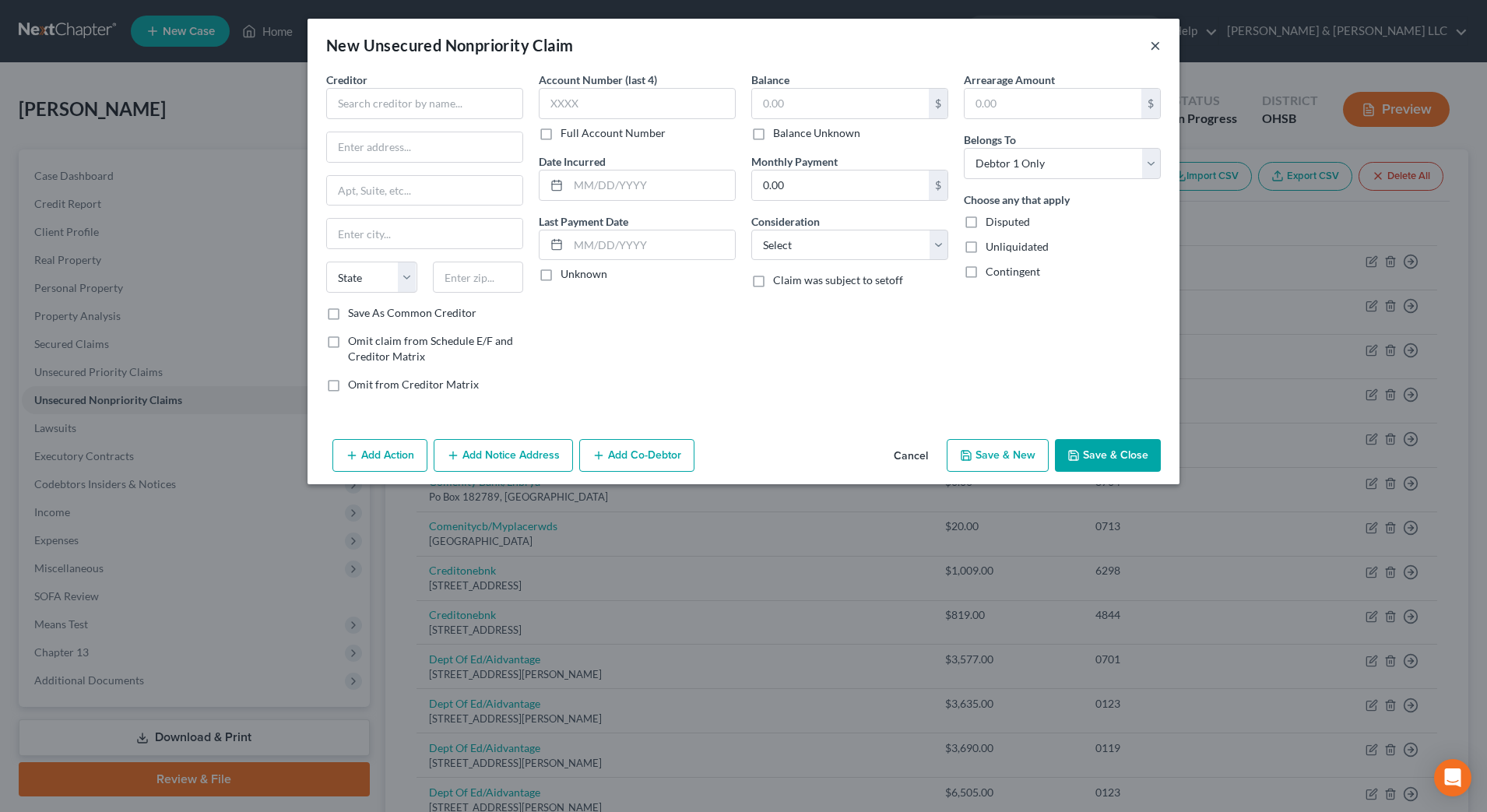
click at [1157, 47] on button "×" at bounding box center [1156, 44] width 11 height 19
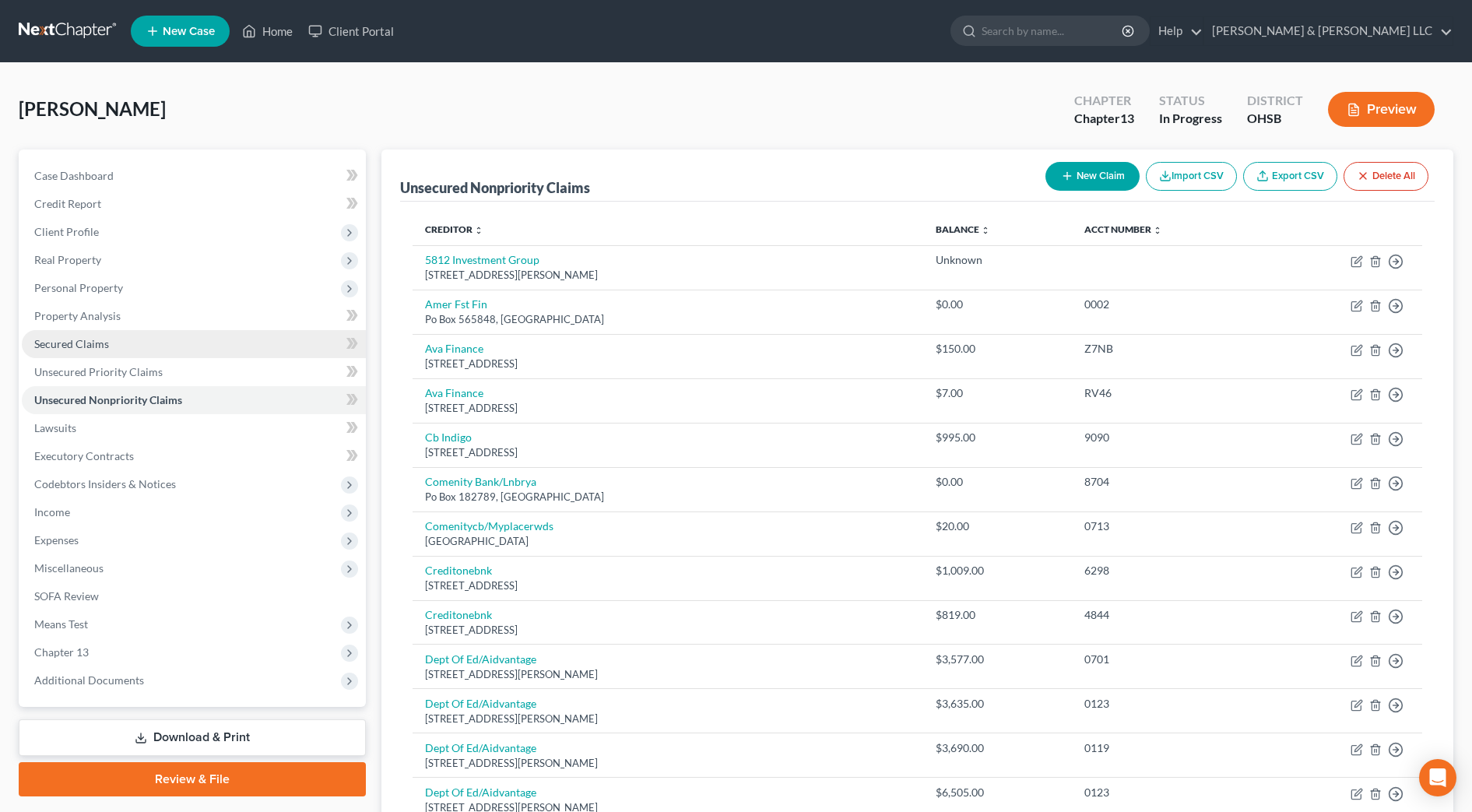
click at [151, 337] on link "Secured Claims" at bounding box center [193, 344] width 344 height 28
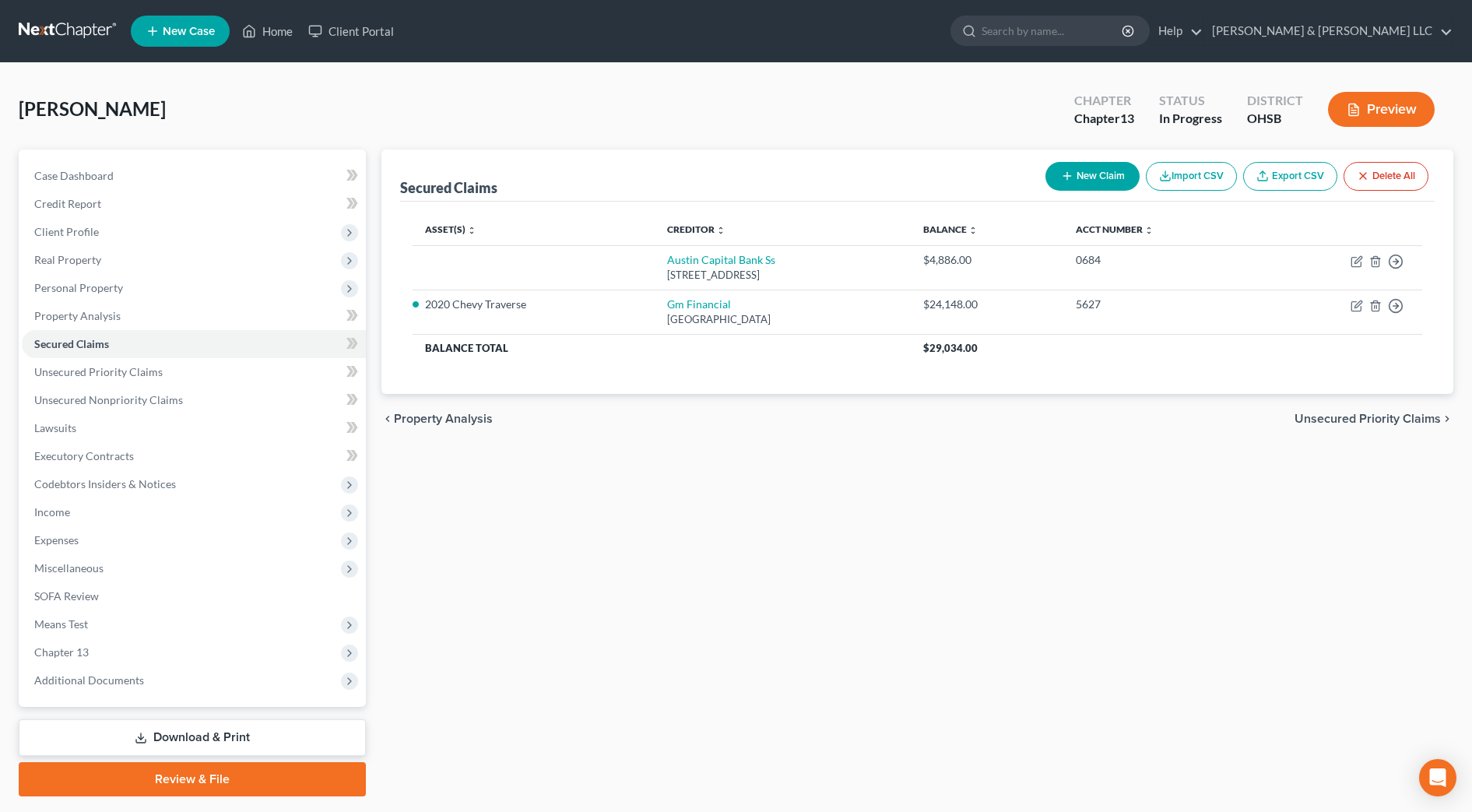
click at [1095, 170] on button "New Claim" at bounding box center [1093, 176] width 94 height 29
select select "0"
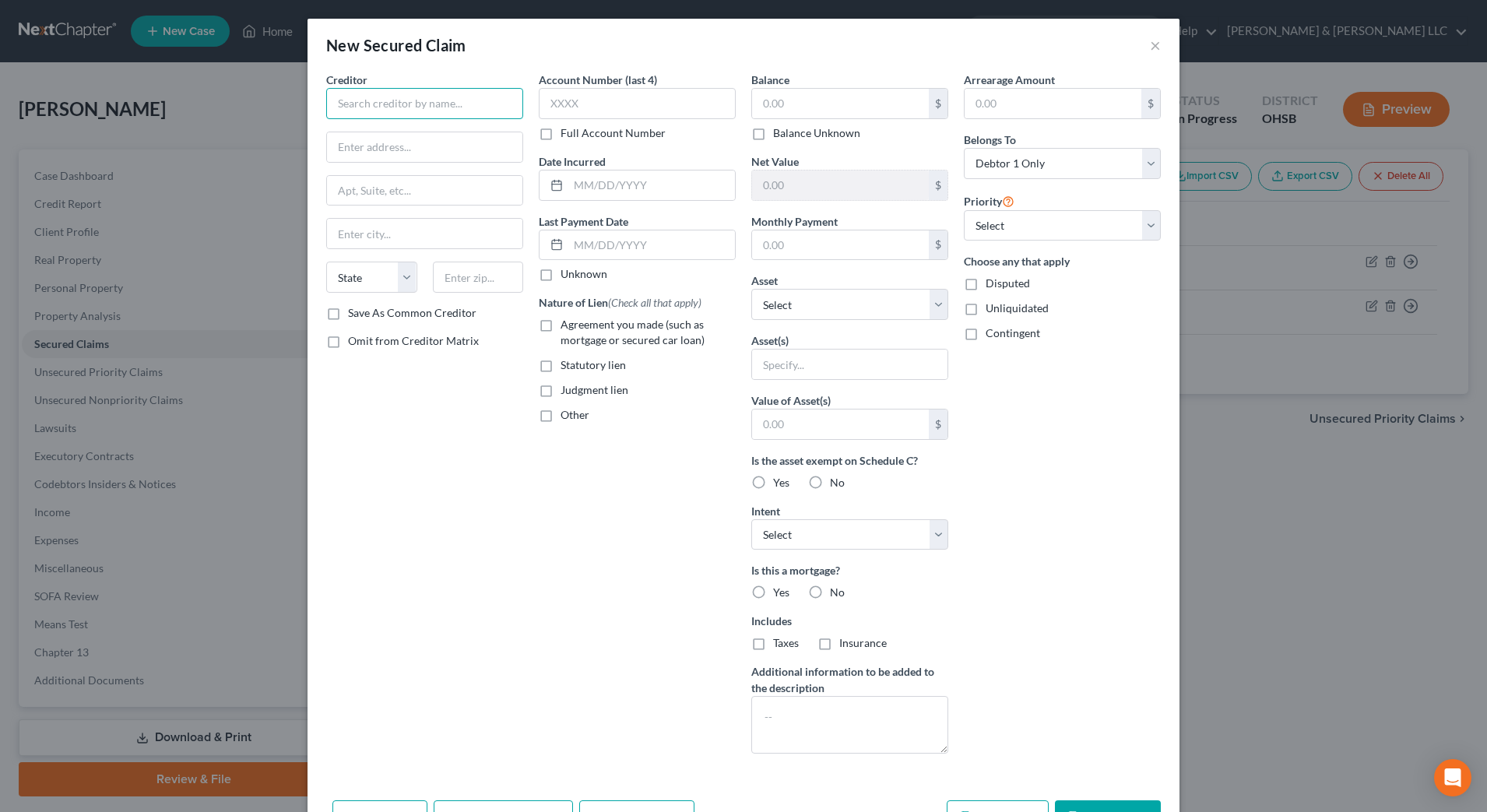
click at [452, 112] on input "text" at bounding box center [424, 103] width 197 height 31
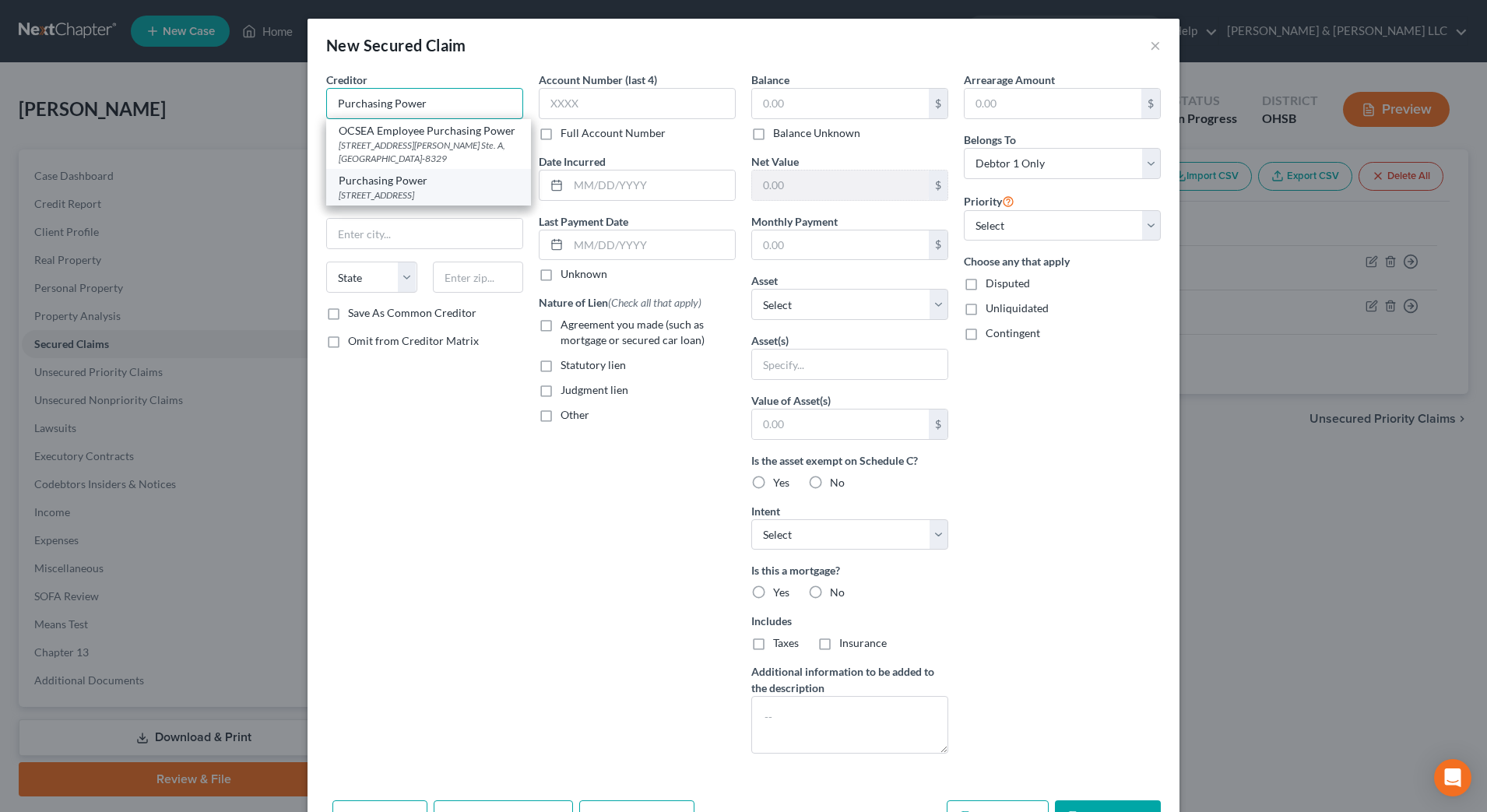
type input "Purchasing Power"
click at [438, 201] on div "[STREET_ADDRESS]" at bounding box center [428, 195] width 180 height 14
type input "[STREET_ADDRESS]"
type input "#1100"
type input "[GEOGRAPHIC_DATA]"
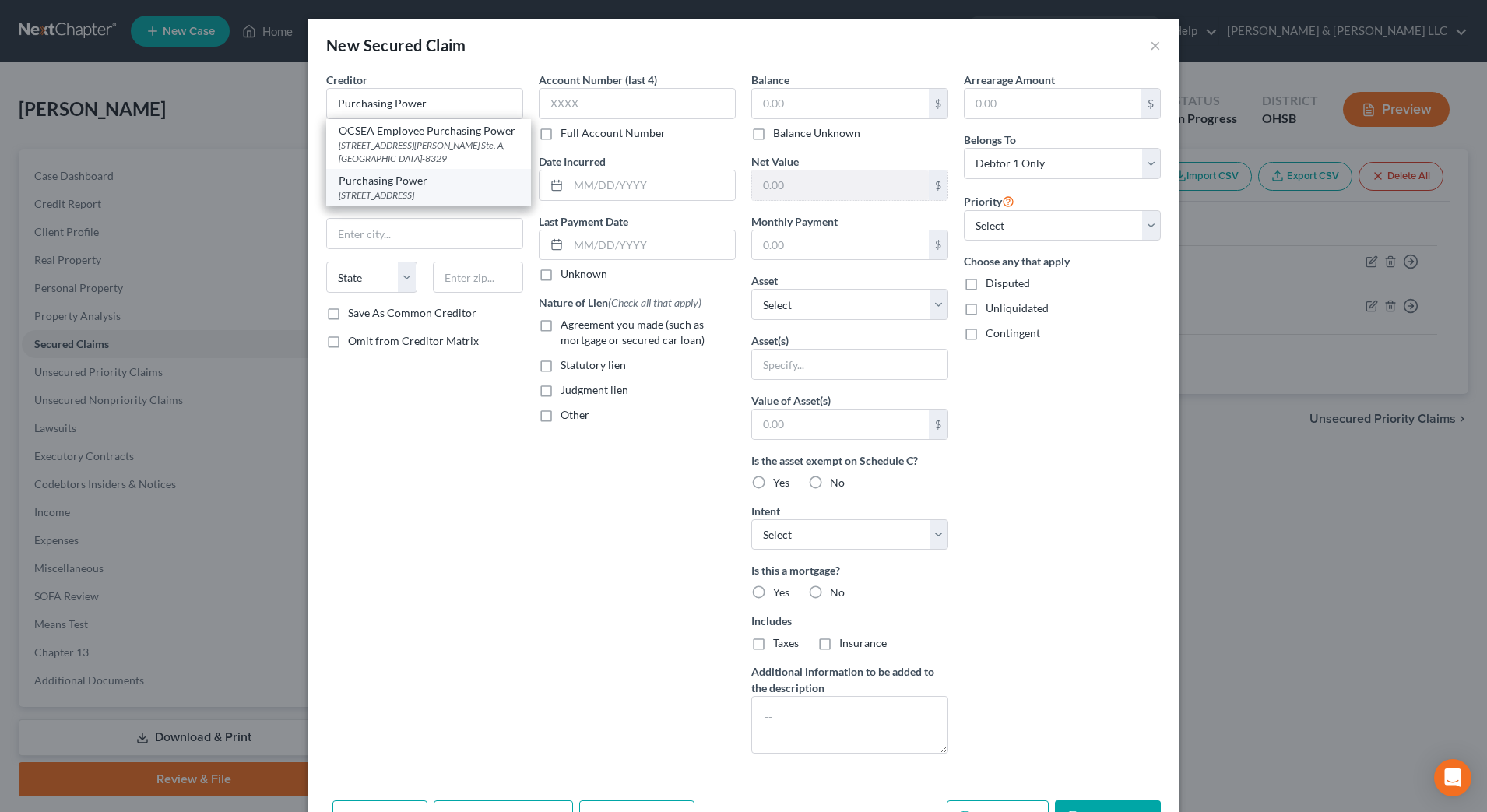
select select "10"
type input "30309-0000"
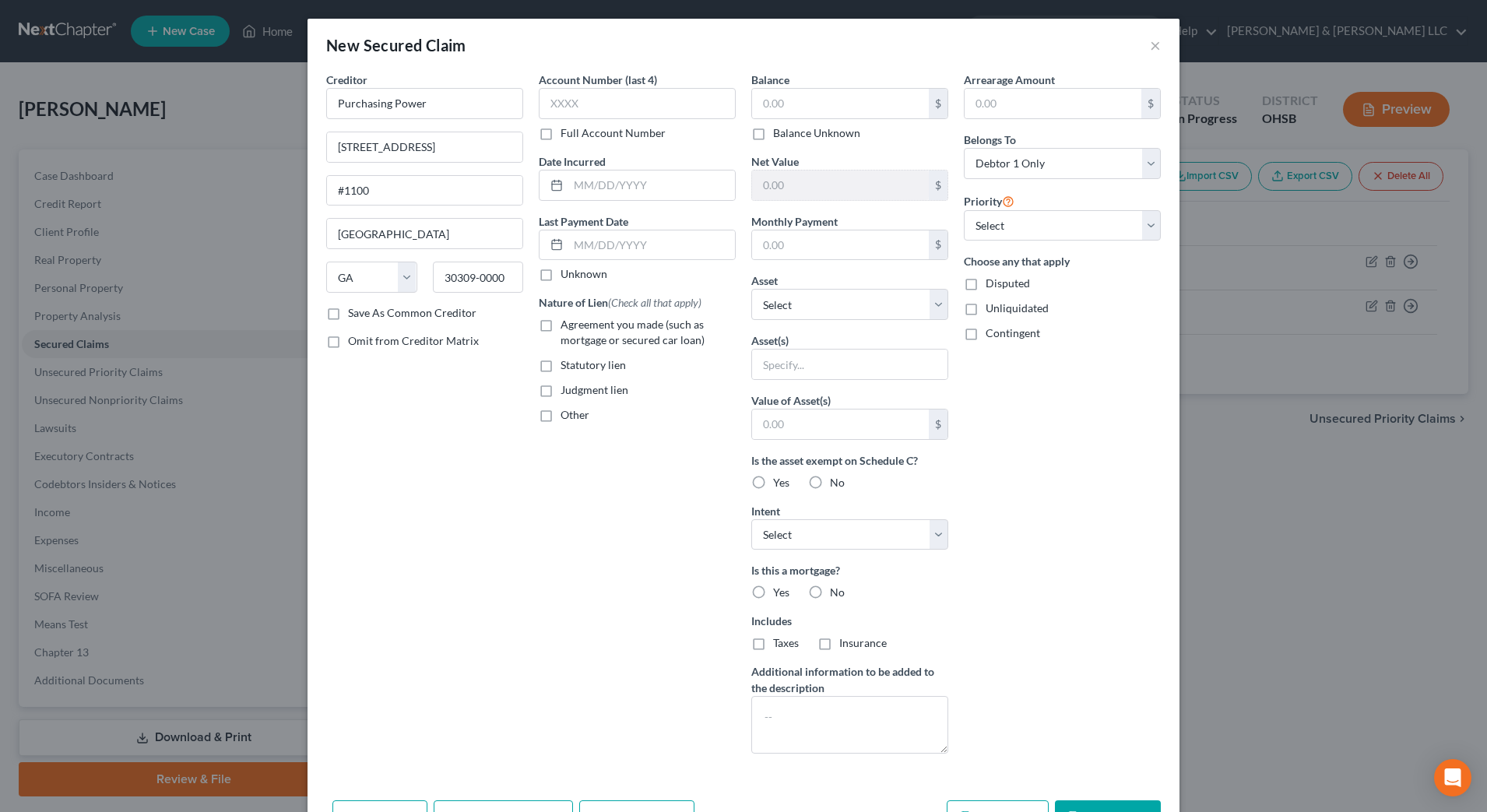
click at [819, 121] on div "$ Balance Unknown" at bounding box center [850, 114] width 197 height 53
click at [831, 108] on input "text" at bounding box center [841, 103] width 177 height 30
type input "813"
click at [814, 309] on select "Select Other Multiple Assets Electronics - Electronics Televisions and radios; …" at bounding box center [850, 304] width 197 height 31
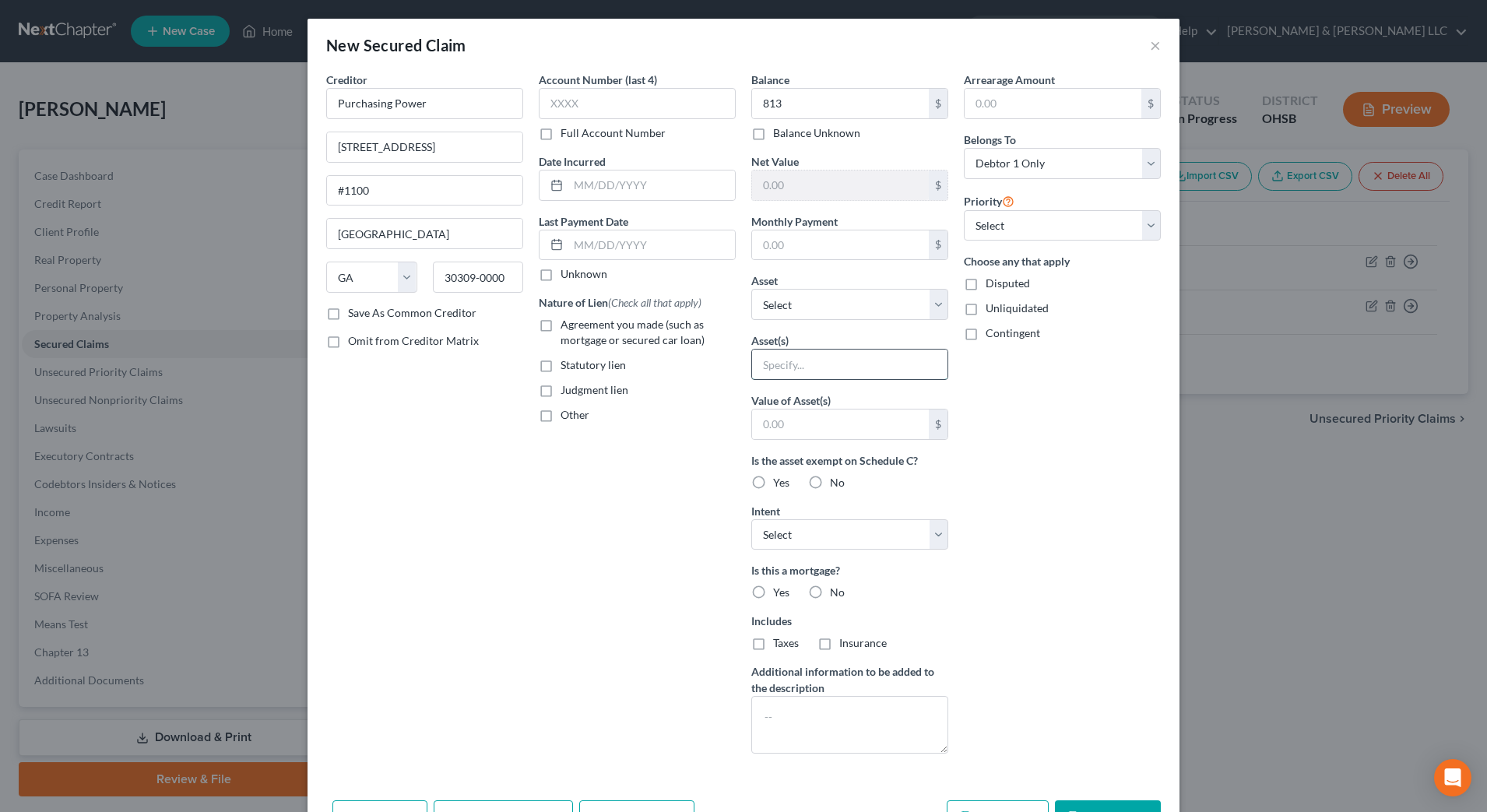
click at [806, 367] on input "text" at bounding box center [850, 364] width 195 height 30
click at [854, 366] on input "Computer" at bounding box center [850, 364] width 195 height 30
type input "Computer/electronics"
click at [835, 419] on input "text" at bounding box center [841, 424] width 177 height 30
type input "500"
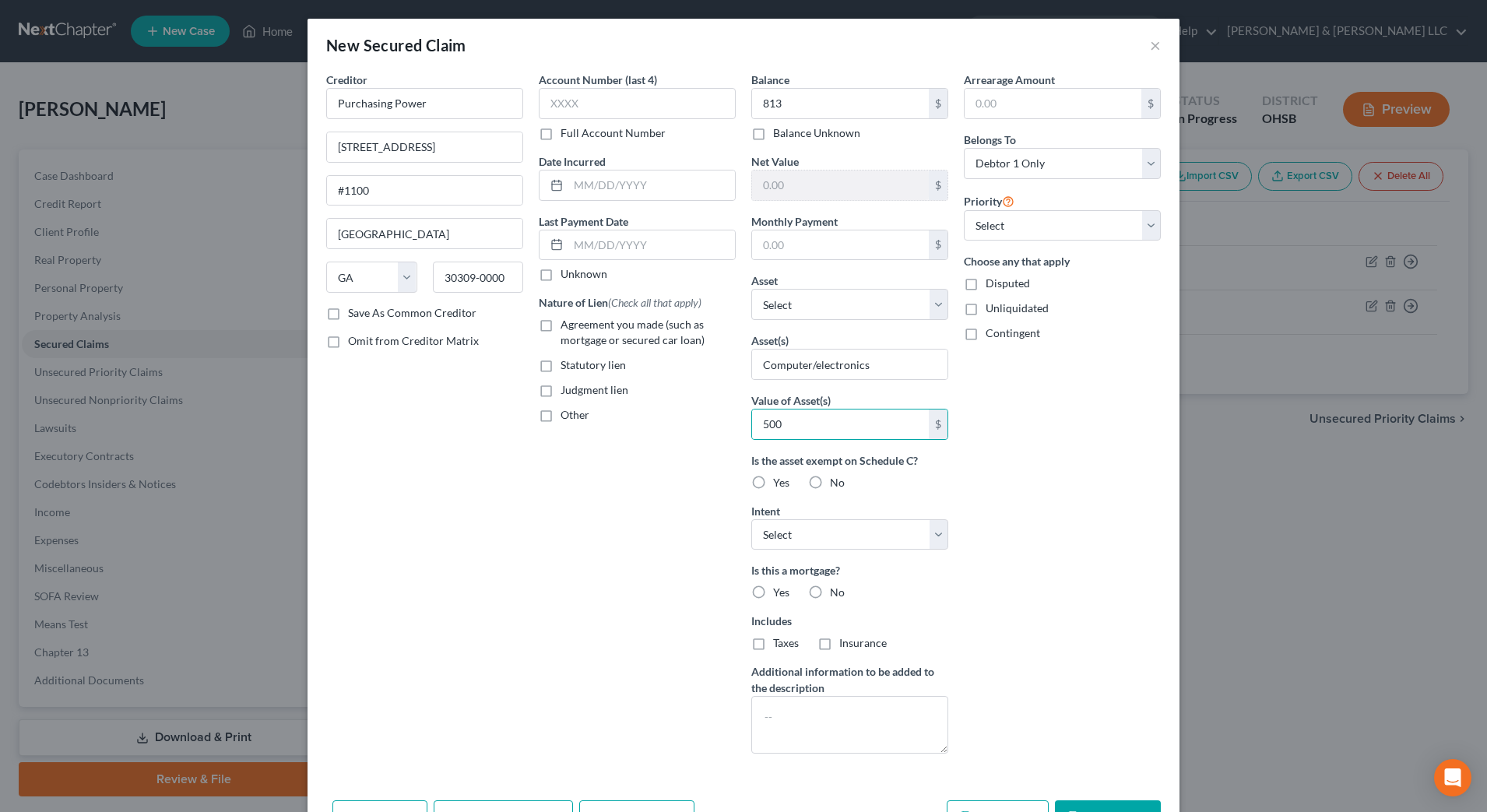
click at [1040, 491] on div "Arrearage Amount $ Belongs To * Select Debtor 1 Only Debtor 2 Only Debtor 1 And…" at bounding box center [1062, 418] width 212 height 694
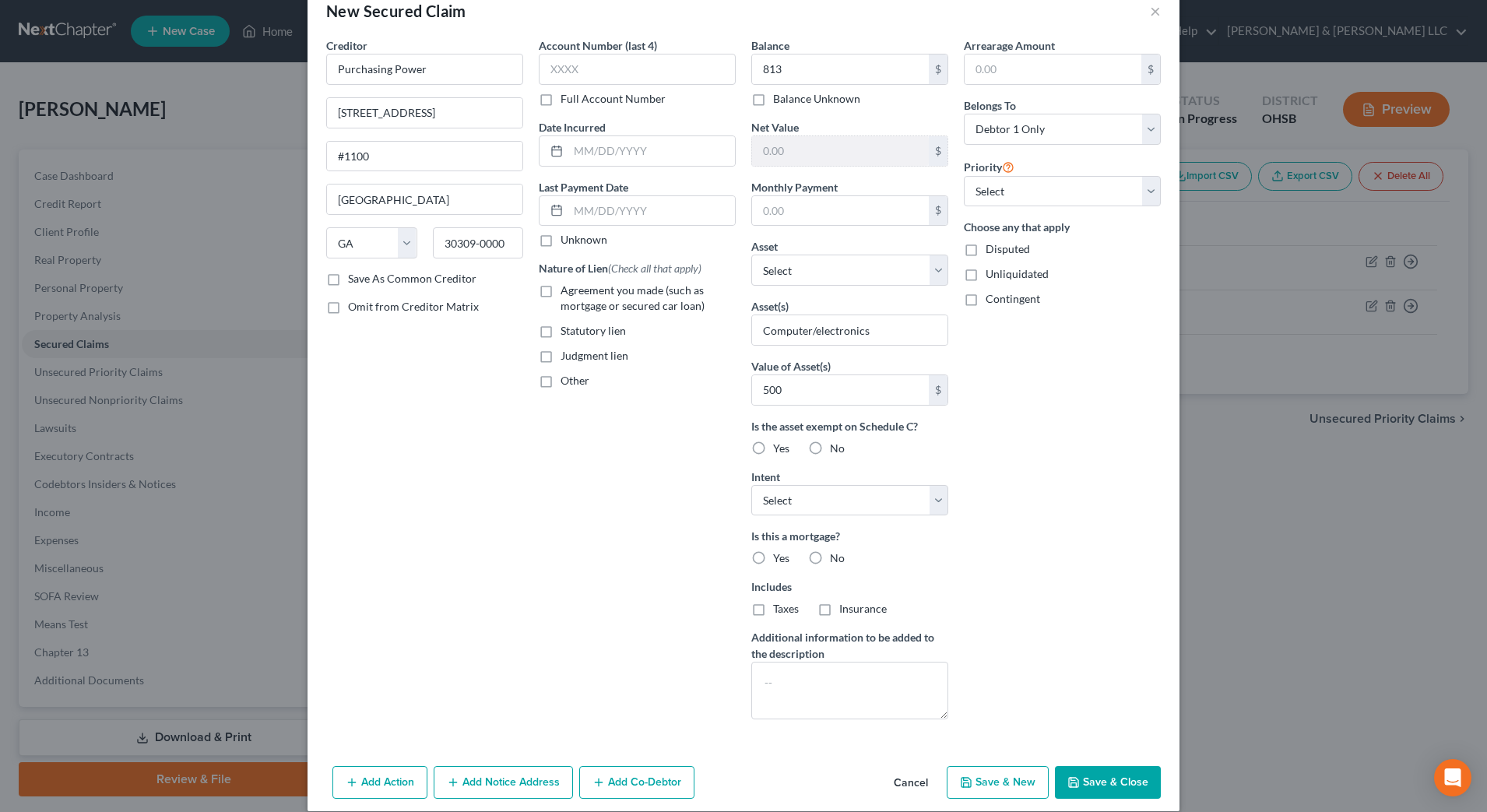
scroll to position [52, 0]
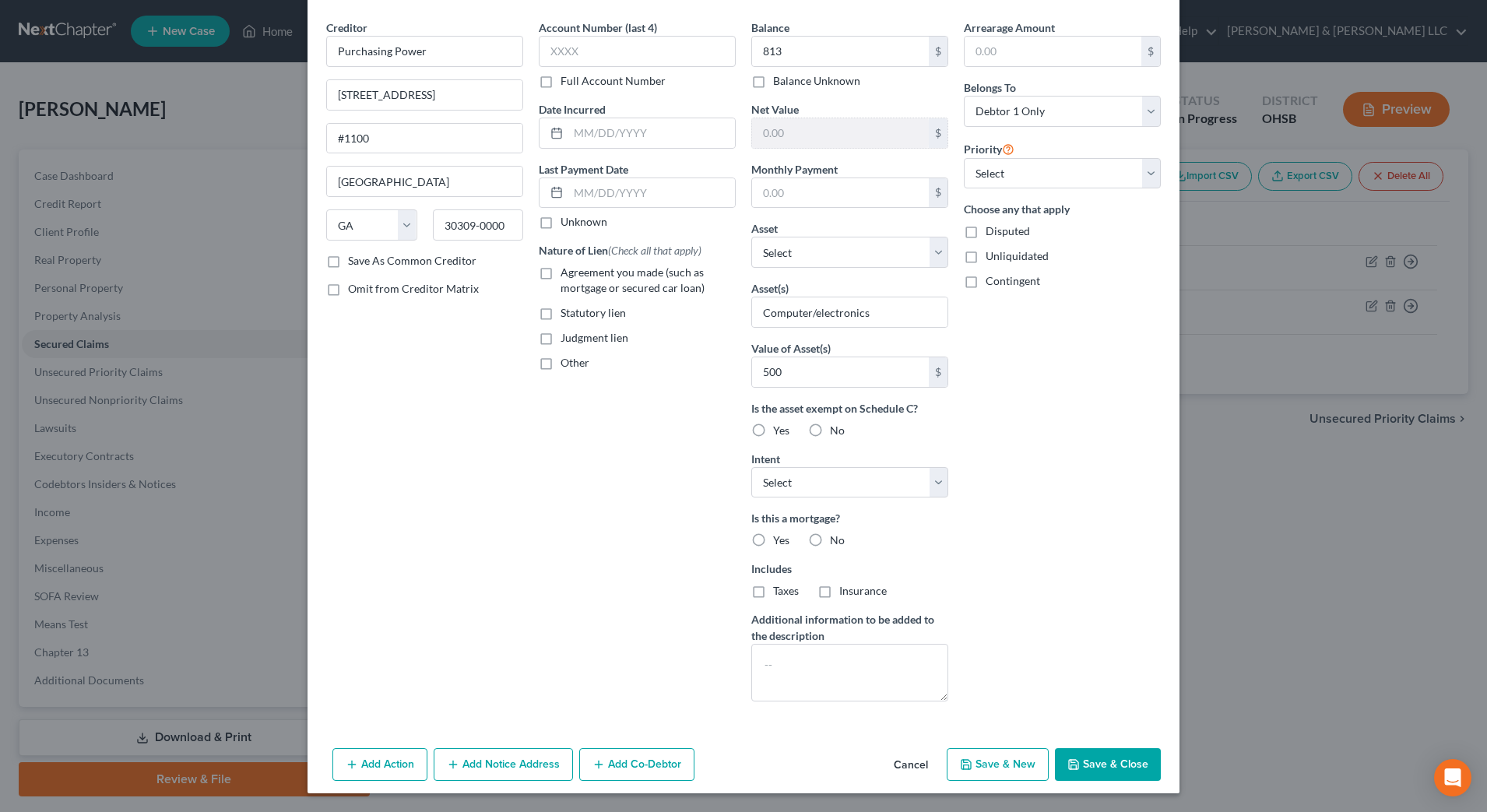
click at [1103, 763] on button "Save & Close" at bounding box center [1108, 764] width 106 height 33
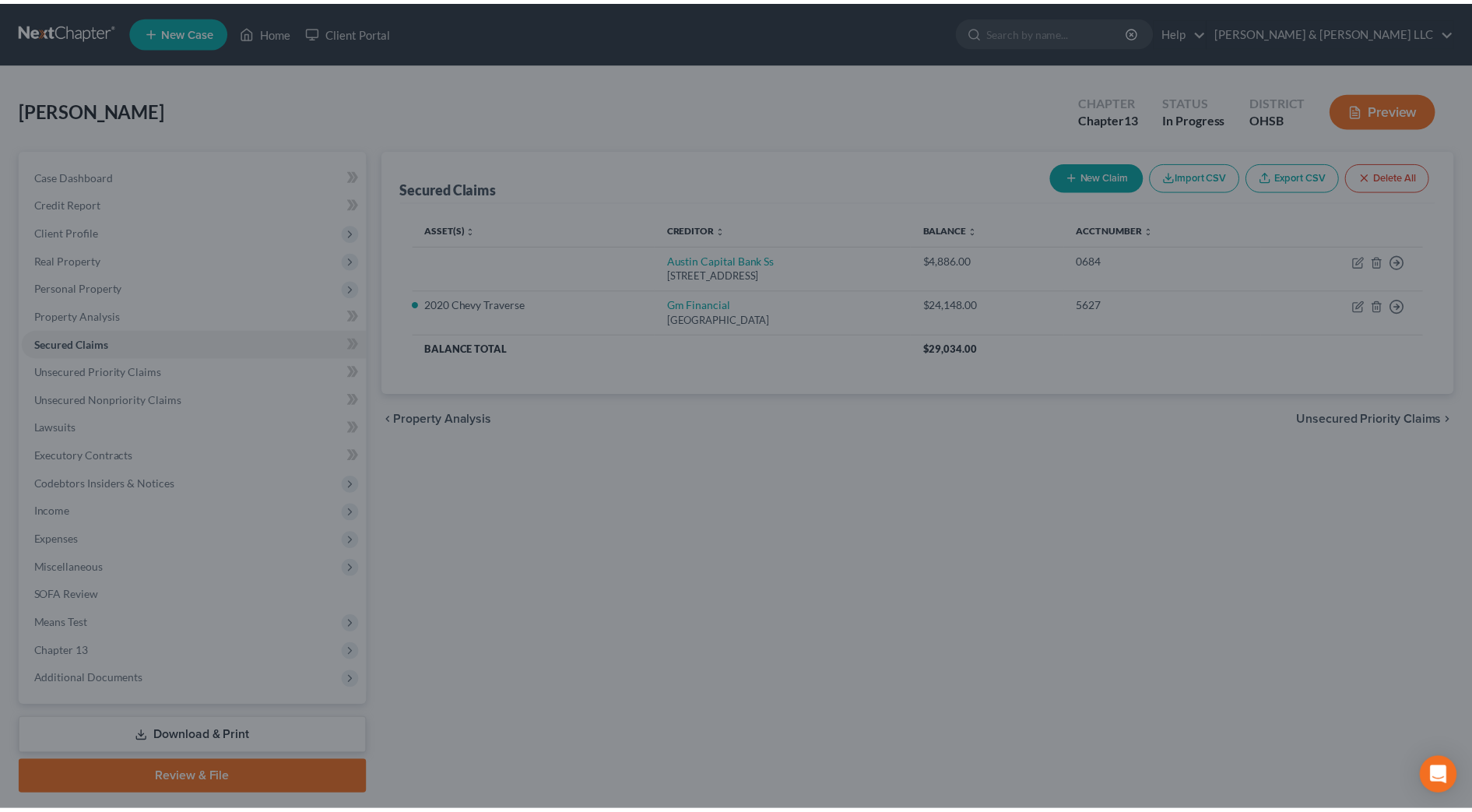
scroll to position [0, 0]
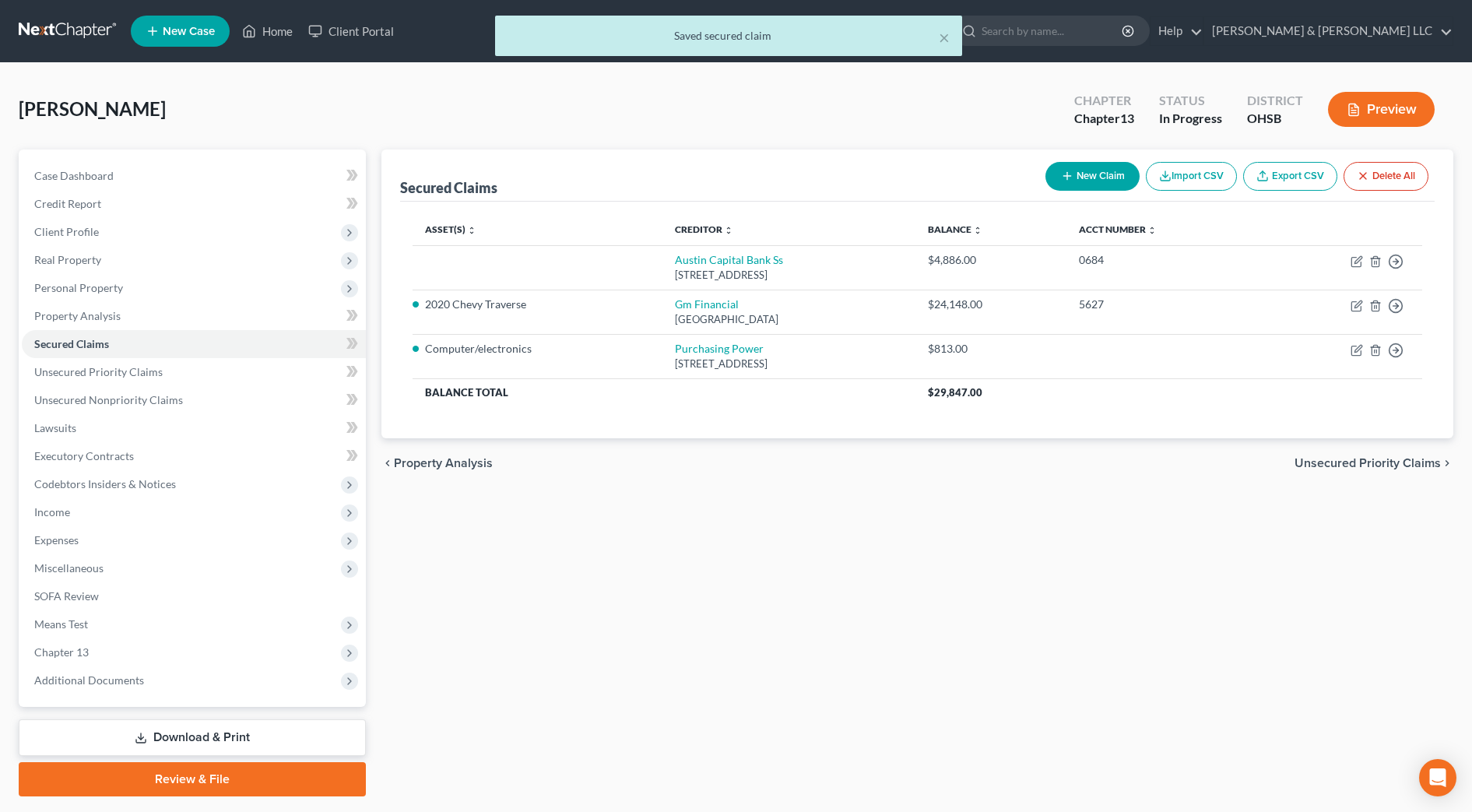
drag, startPoint x: 623, startPoint y: 629, endPoint x: 592, endPoint y: 445, distance: 186.6
click at [623, 629] on div "Secured Claims New Claim Import CSV Export CSV Delete All Asset(s) expand_more …" at bounding box center [918, 473] width 1087 height 647
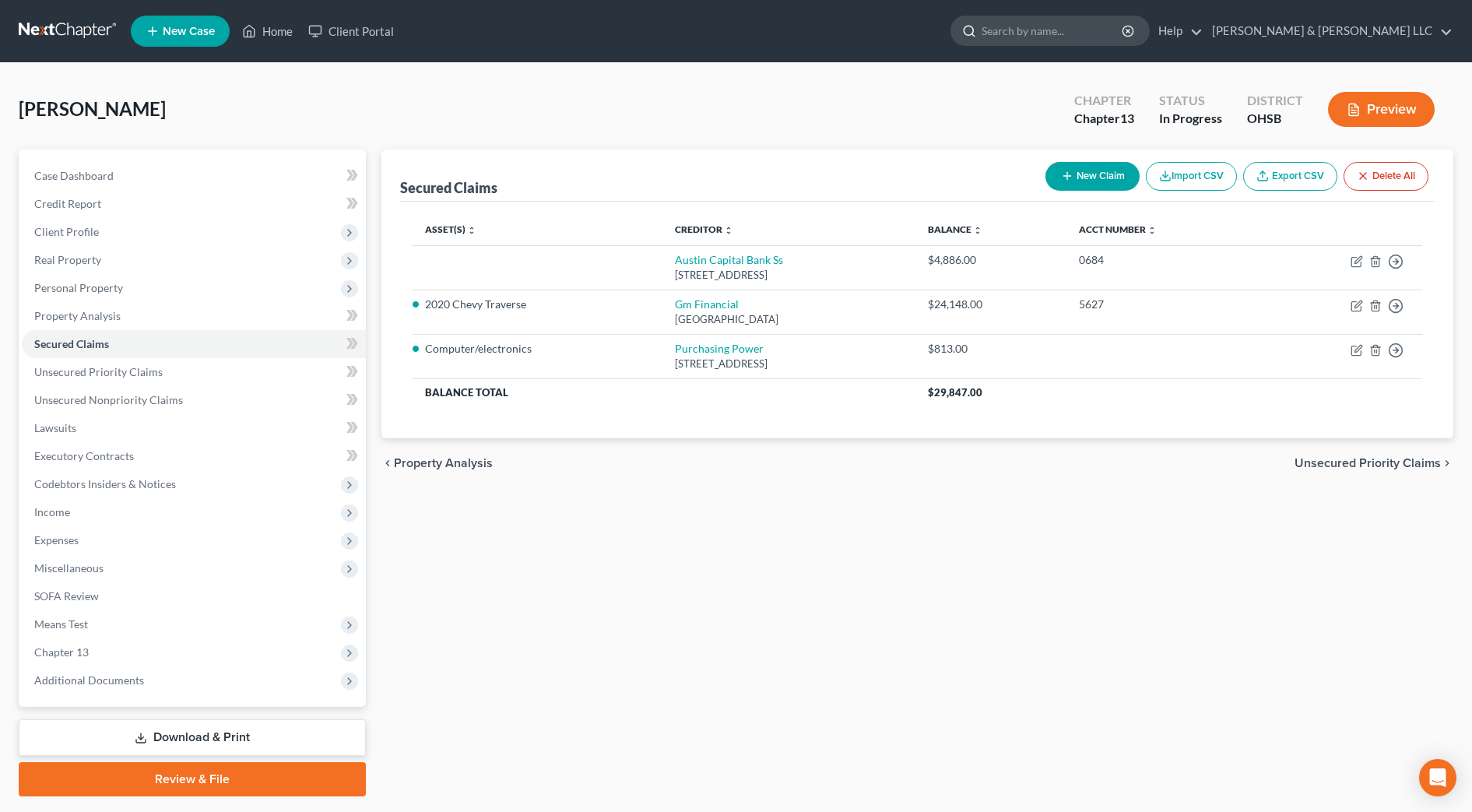
click at [1124, 34] on input "search" at bounding box center [1053, 31] width 142 height 29
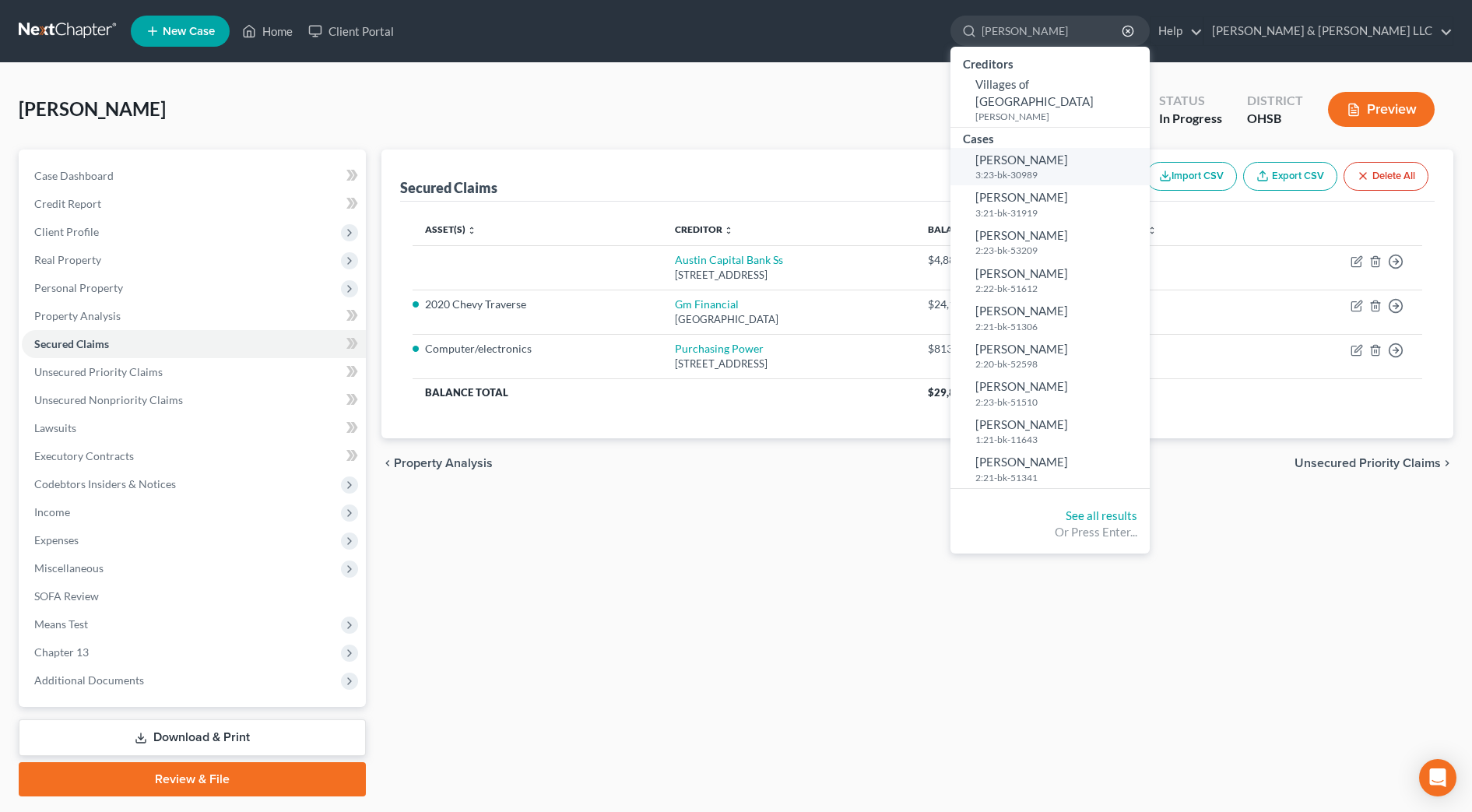
type input "[PERSON_NAME]"
click at [1068, 152] on span "[PERSON_NAME]" at bounding box center [1022, 159] width 93 height 14
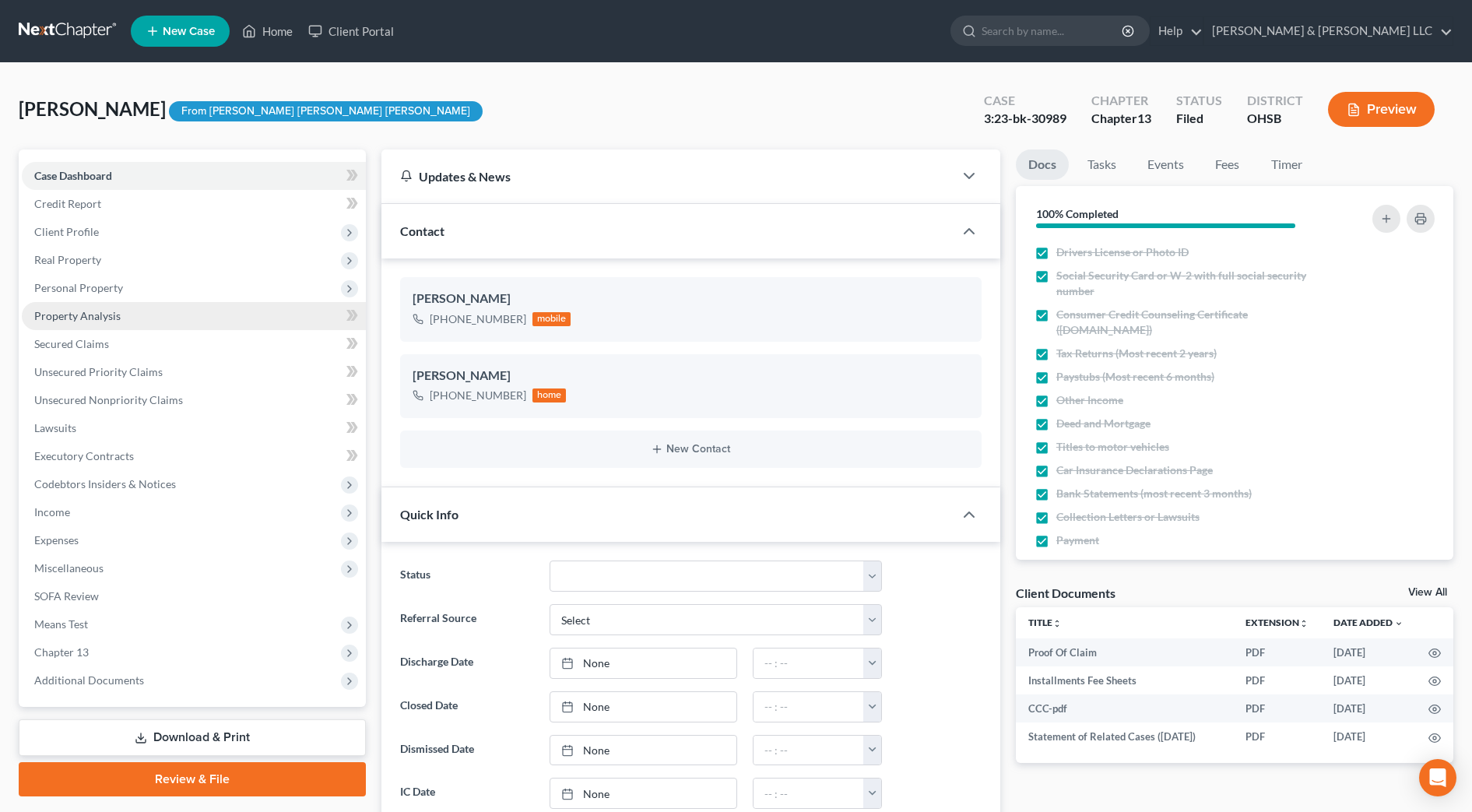
click at [52, 319] on span "Property Analysis" at bounding box center [77, 316] width 86 height 14
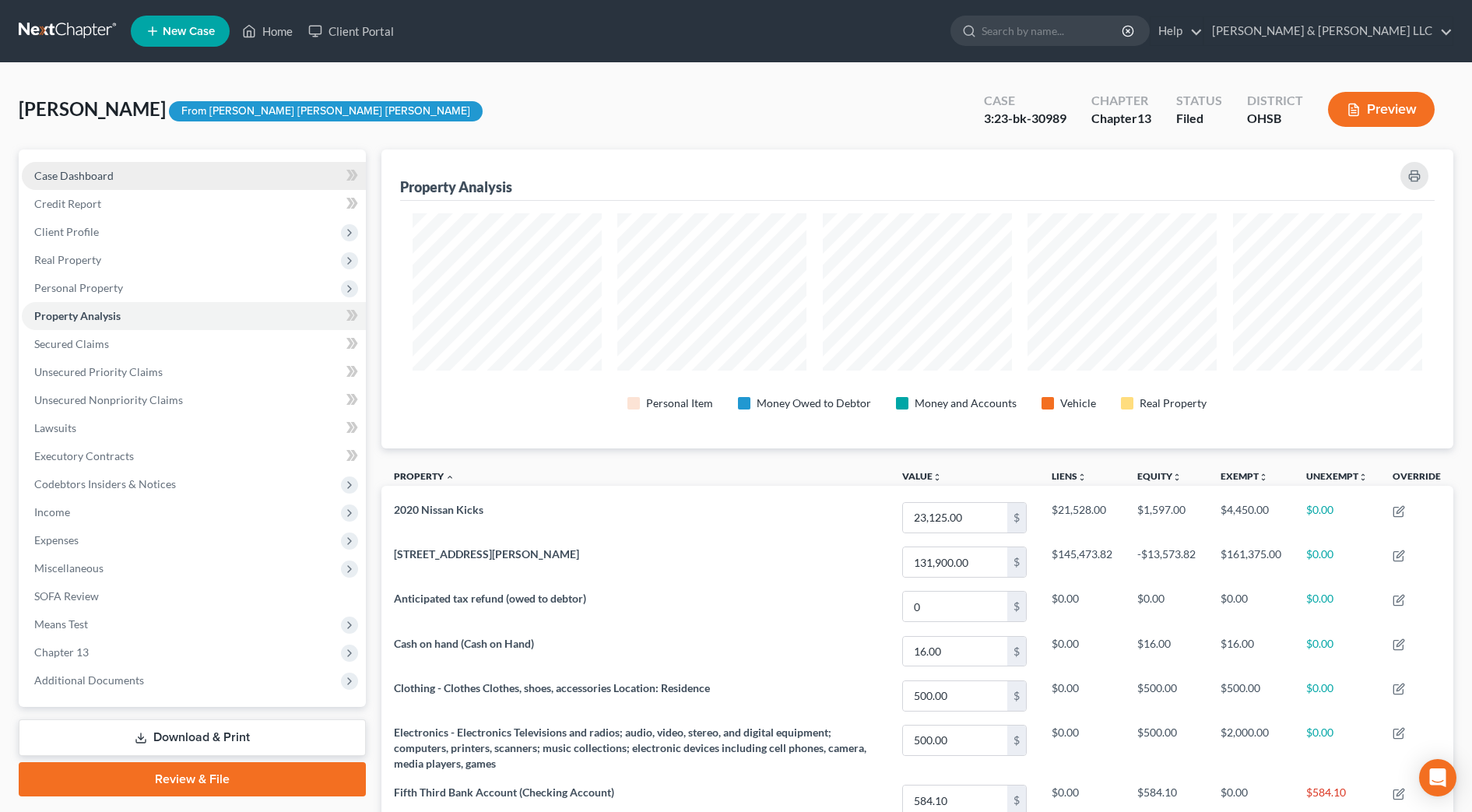
click at [125, 167] on link "Case Dashboard" at bounding box center [193, 175] width 344 height 28
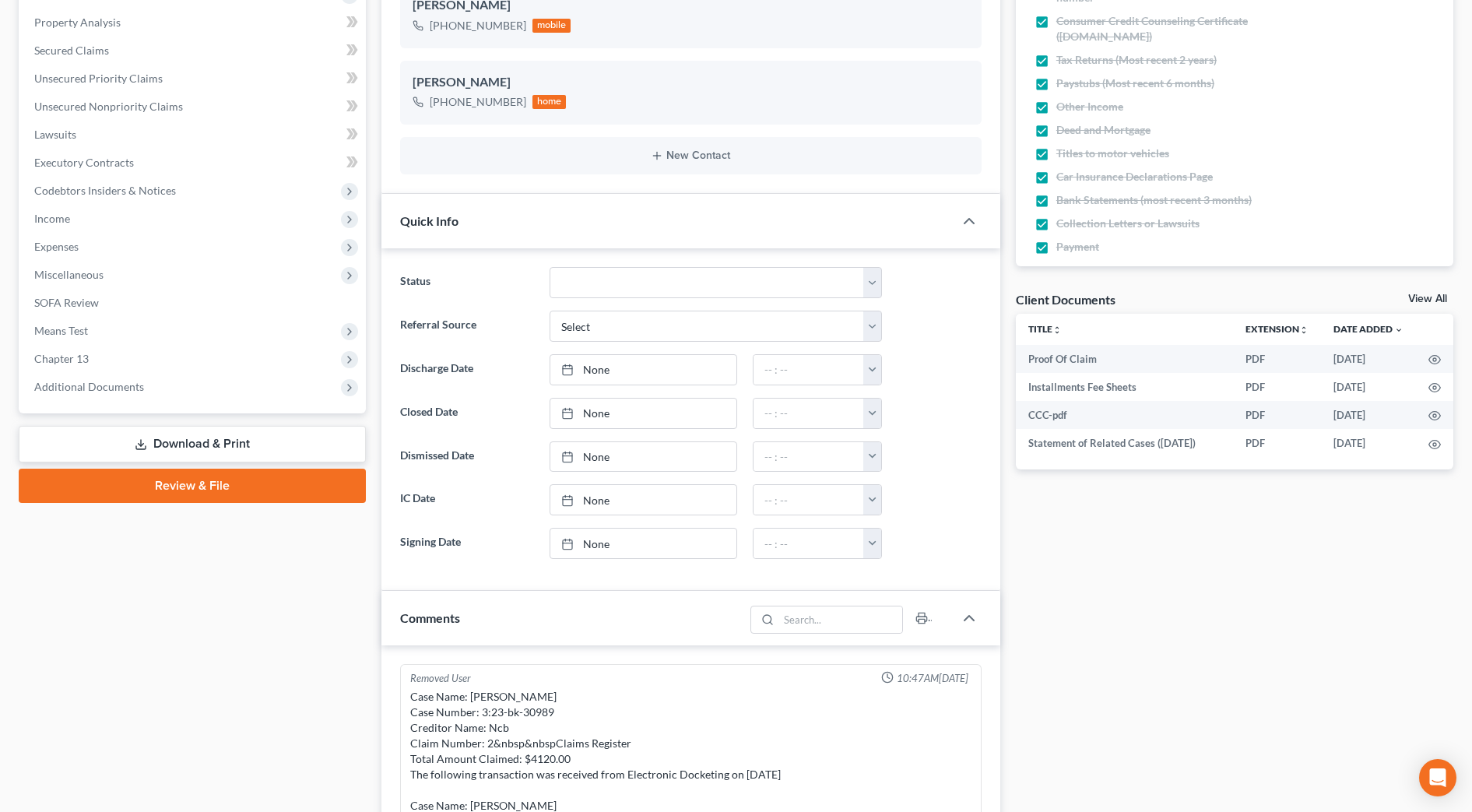
scroll to position [418, 0]
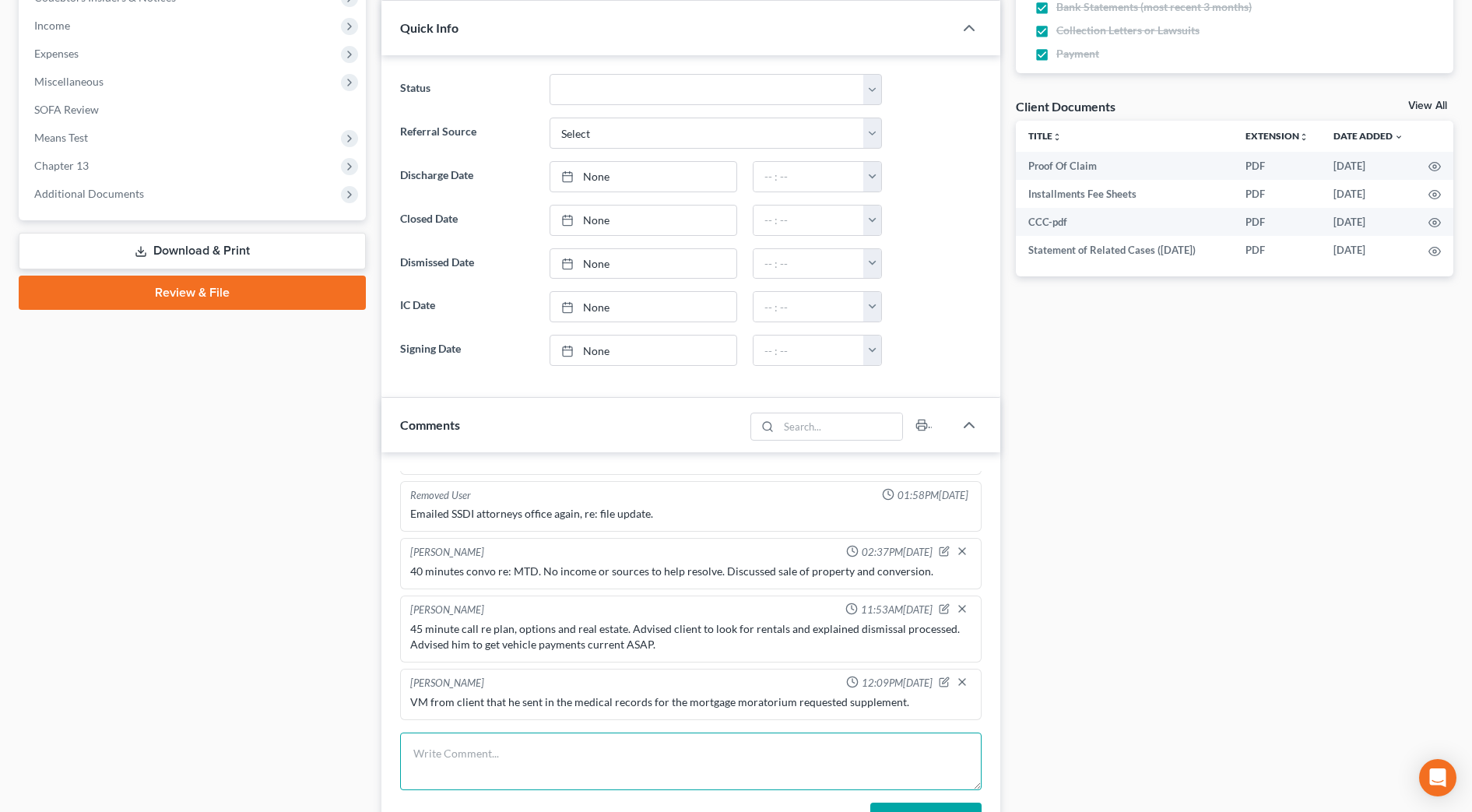
click at [447, 769] on textarea at bounding box center [691, 760] width 582 height 57
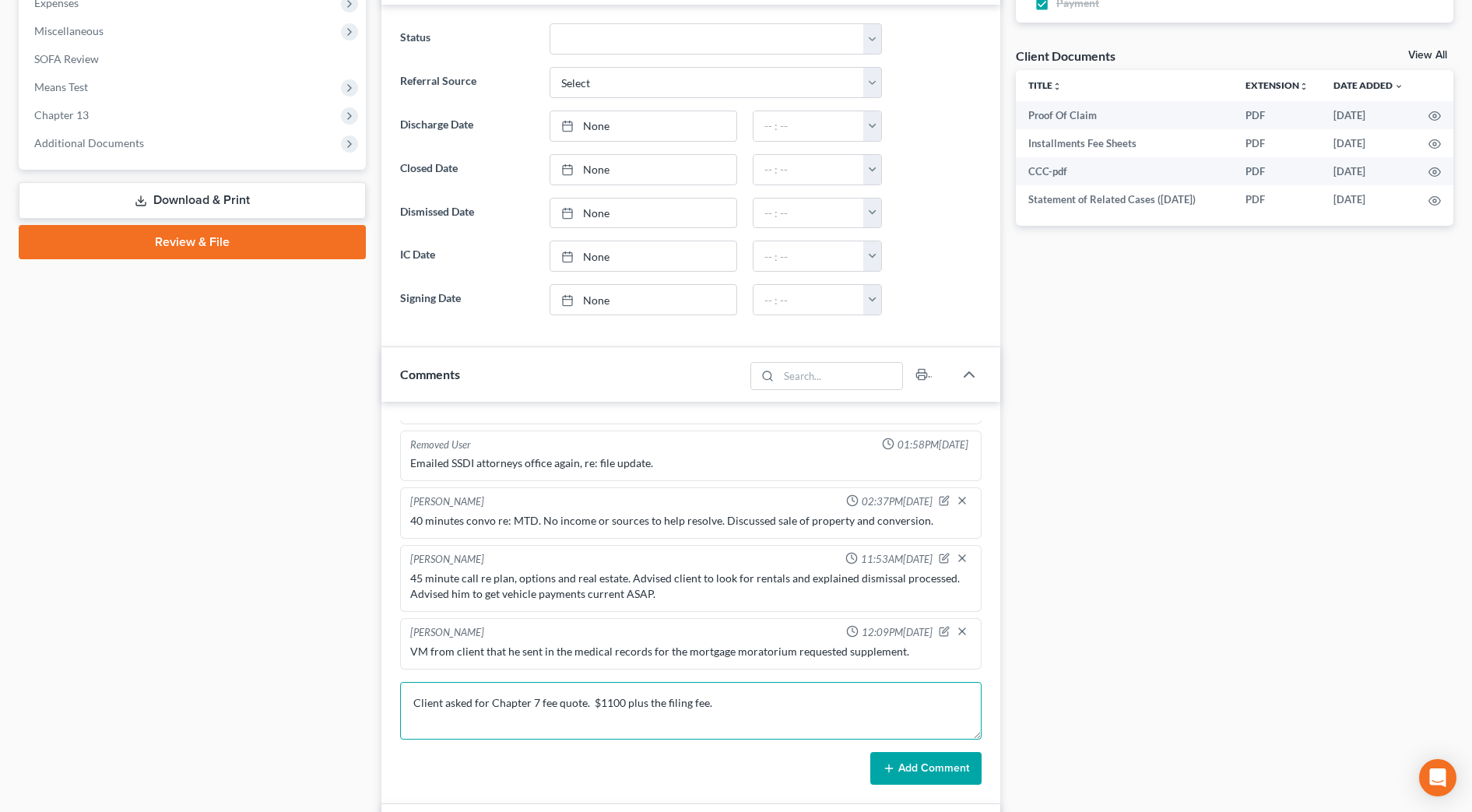
scroll to position [583, 0]
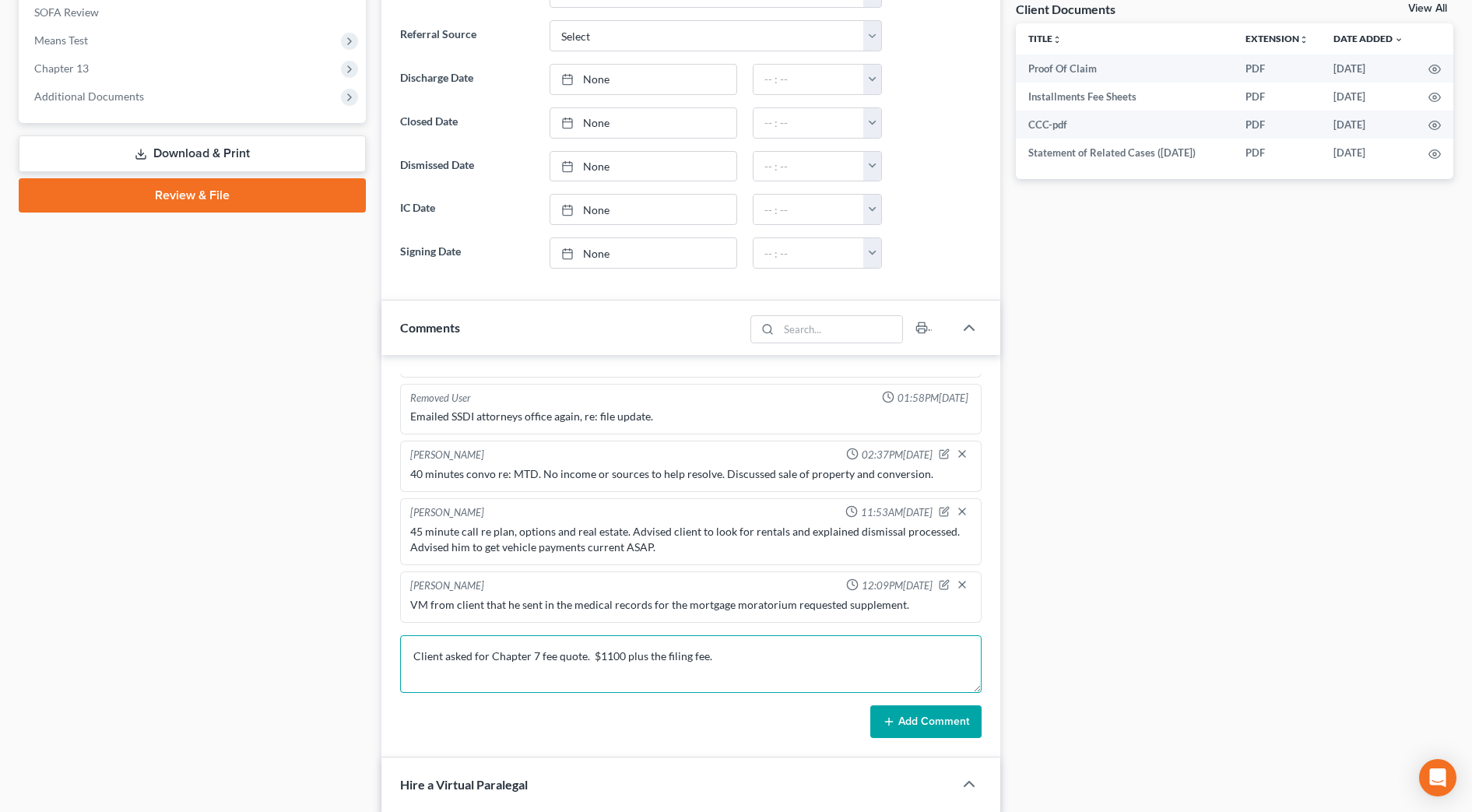
type textarea "Client asked for Chapter 7 fee quote. $1100 plus the filing fee."
click at [939, 709] on button "Add Comment" at bounding box center [926, 721] width 112 height 33
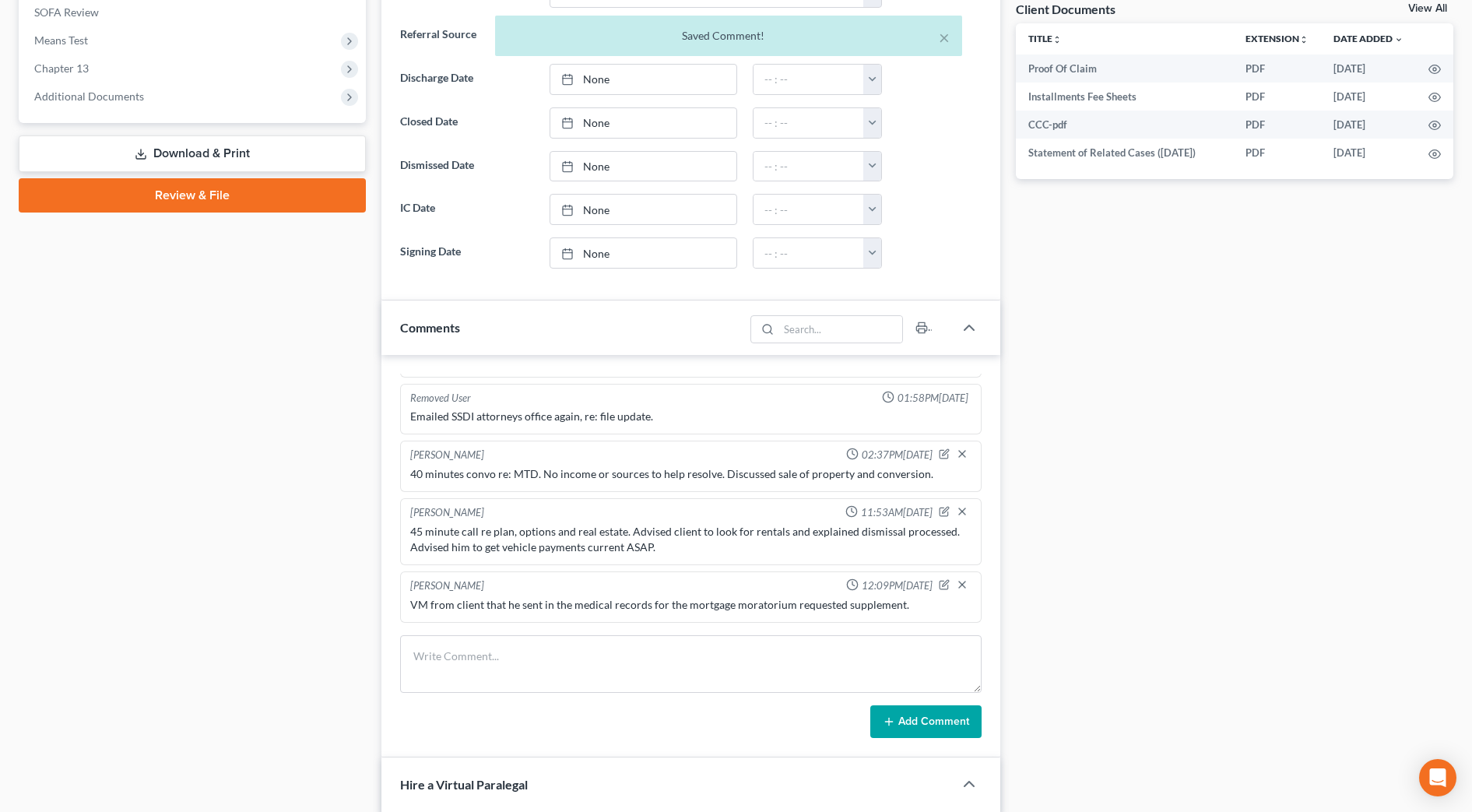
scroll to position [475, 0]
